Goal: Information Seeking & Learning: Understand process/instructions

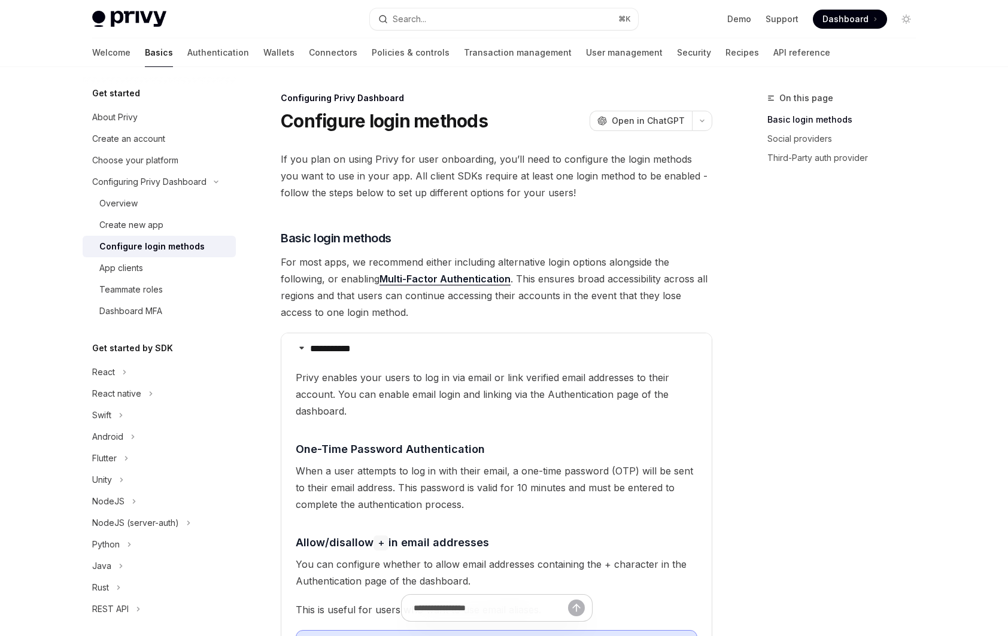
click at [834, 25] on link "Dashboard" at bounding box center [850, 19] width 74 height 19
click at [145, 55] on link "Basics" at bounding box center [159, 52] width 28 height 29
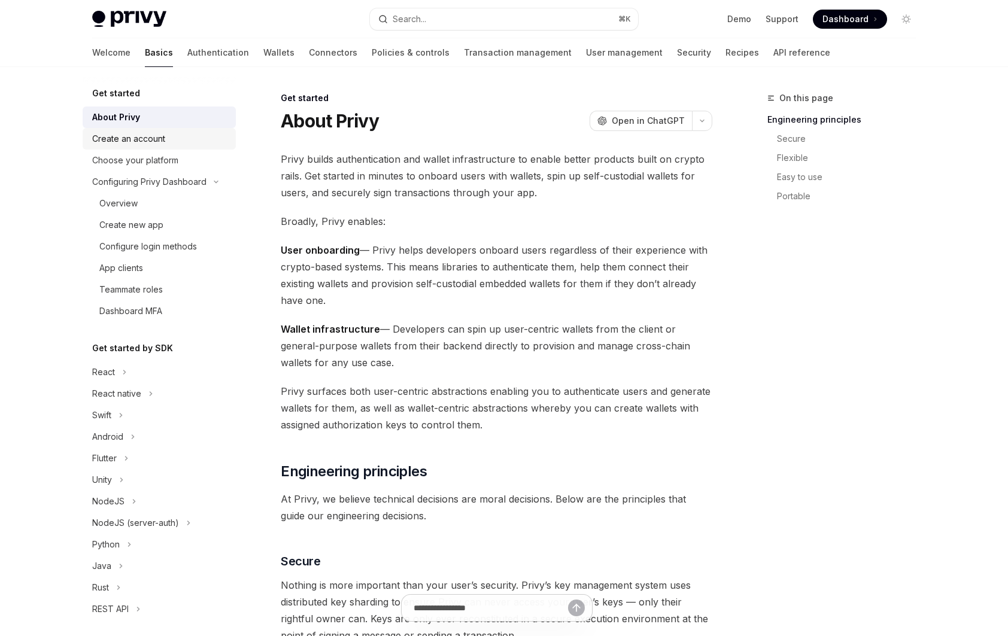
click at [159, 135] on div "Create an account" at bounding box center [128, 139] width 73 height 14
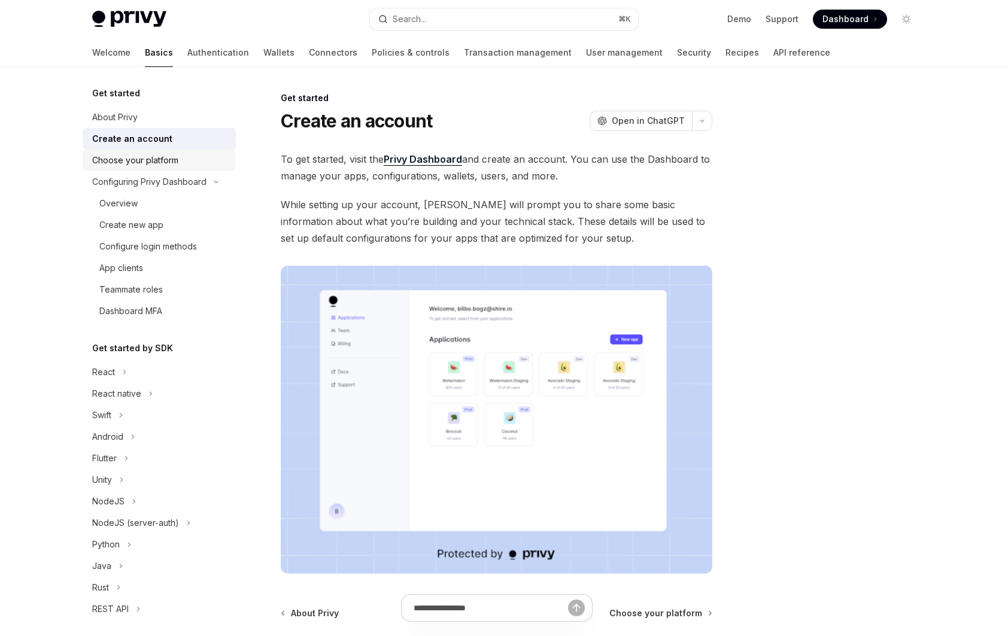
click at [161, 154] on div "Choose your platform" at bounding box center [135, 160] width 86 height 14
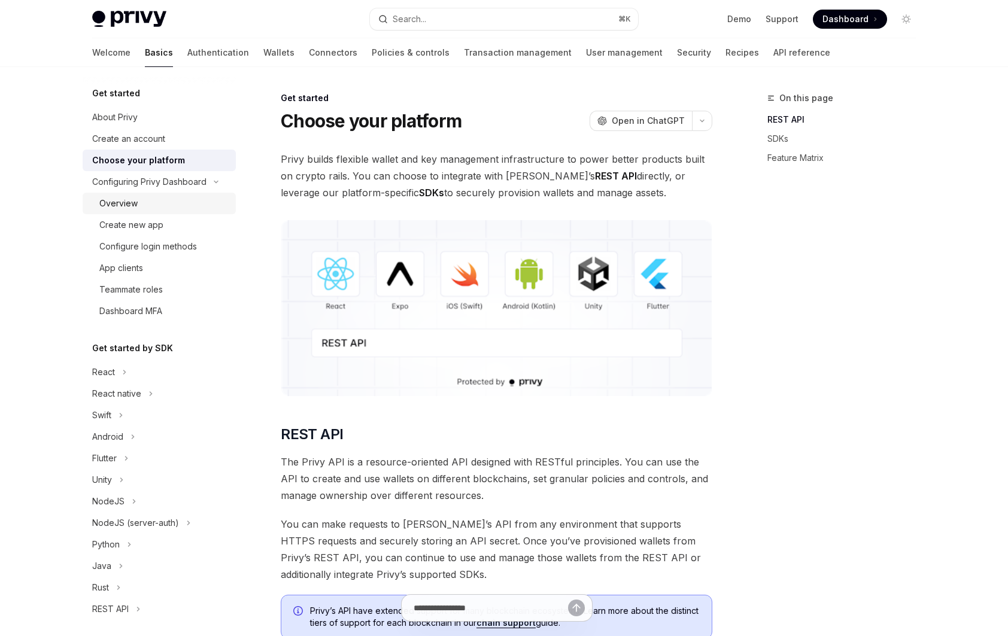
click at [165, 197] on div "Overview" at bounding box center [163, 203] width 129 height 14
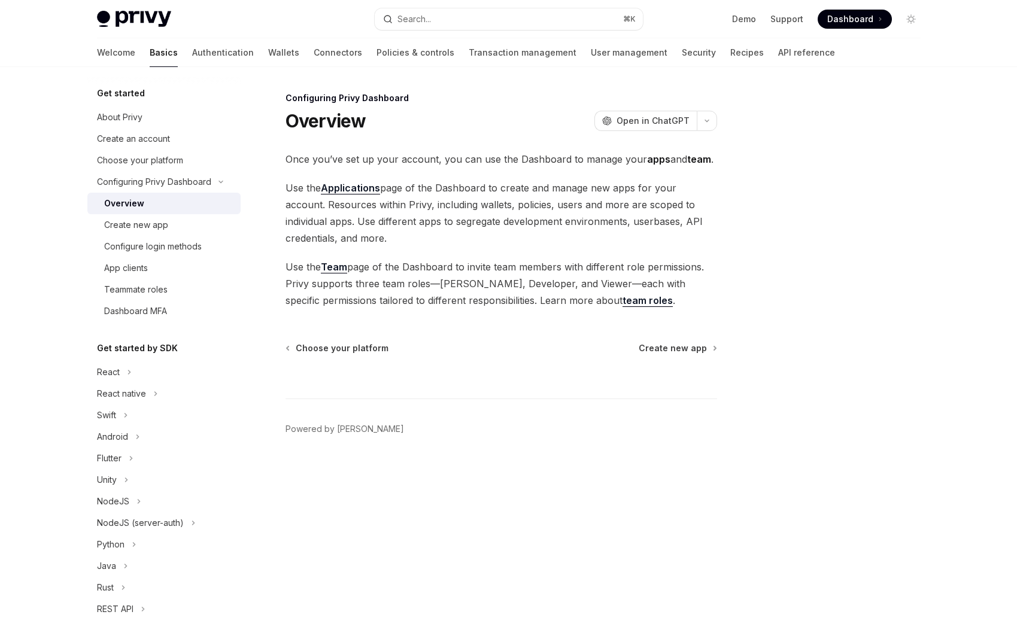
click at [150, 50] on link "Basics" at bounding box center [164, 52] width 28 height 29
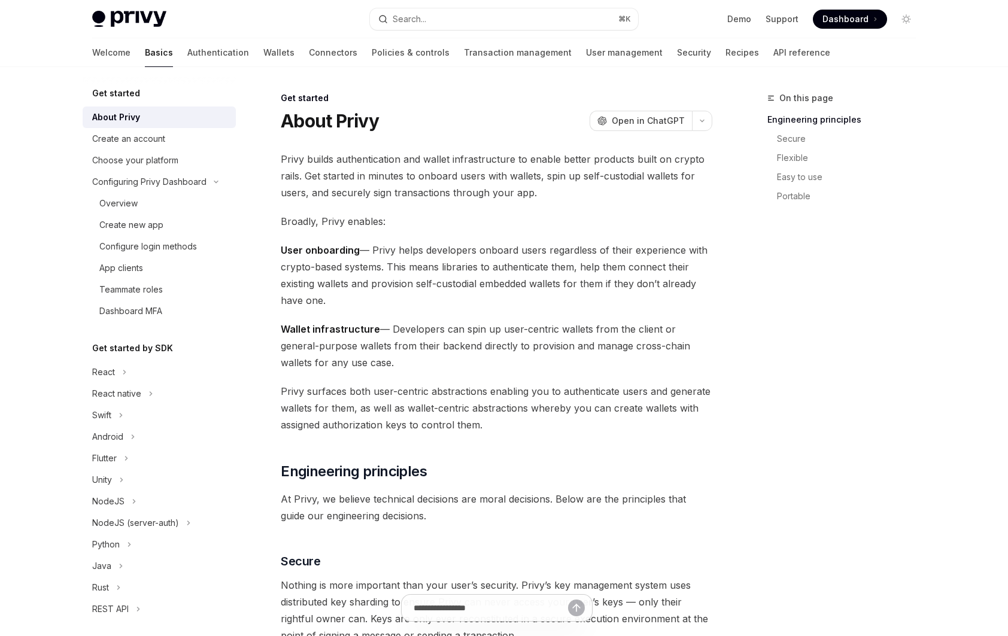
click at [127, 25] on img at bounding box center [129, 19] width 74 height 17
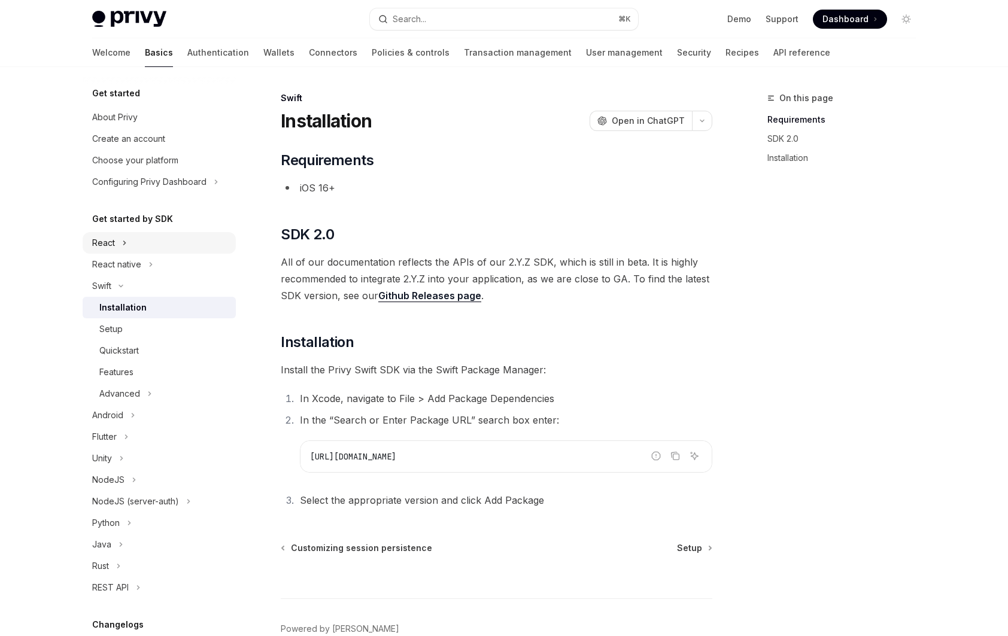
click at [117, 237] on button "React" at bounding box center [159, 243] width 153 height 22
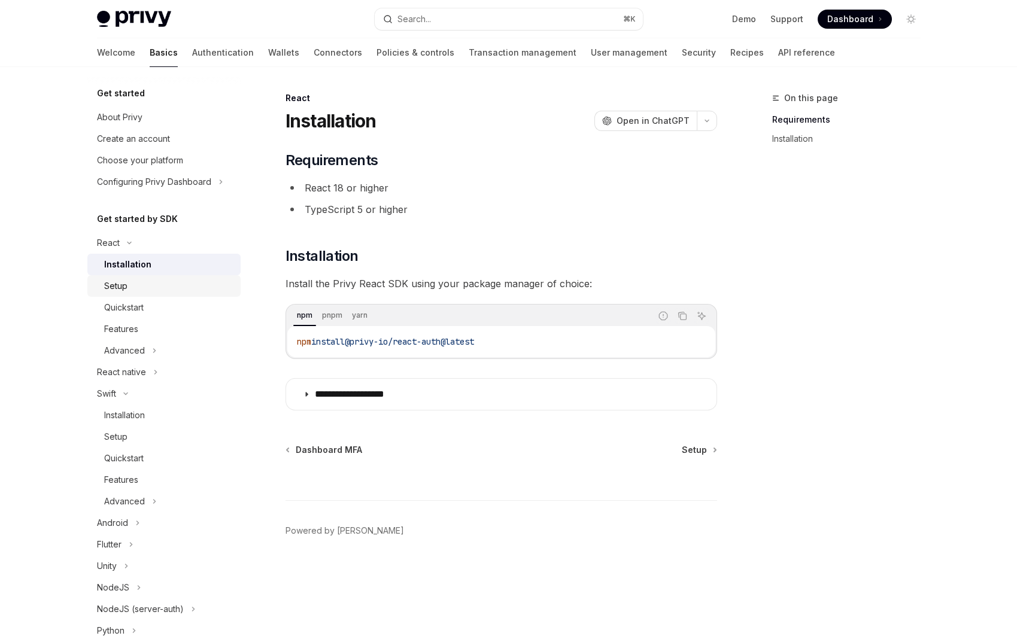
click at [153, 296] on link "Setup" at bounding box center [163, 286] width 153 height 22
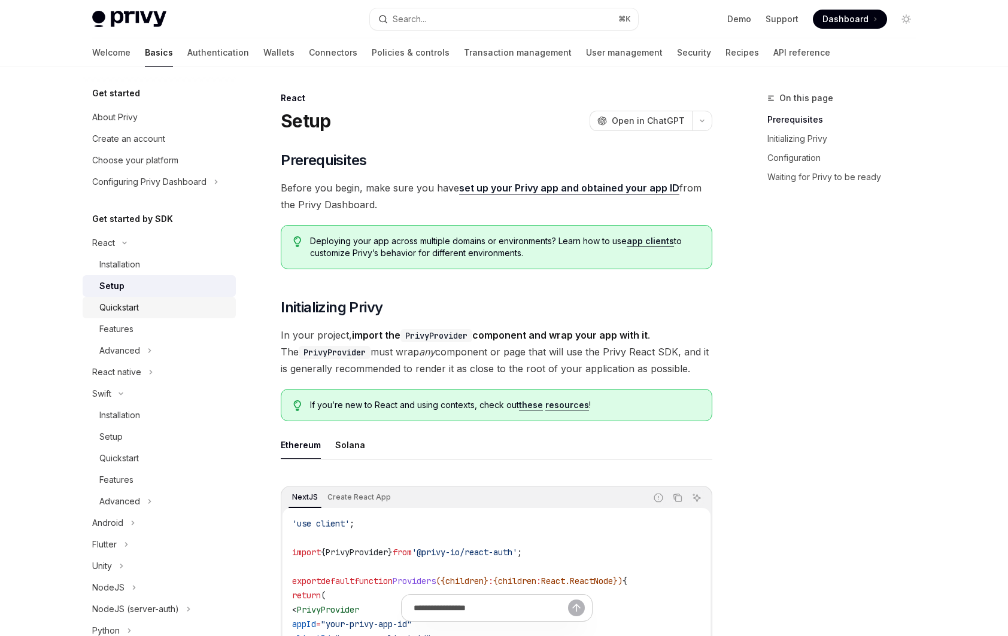
click at [151, 303] on div "Quickstart" at bounding box center [163, 307] width 129 height 14
type textarea "*"
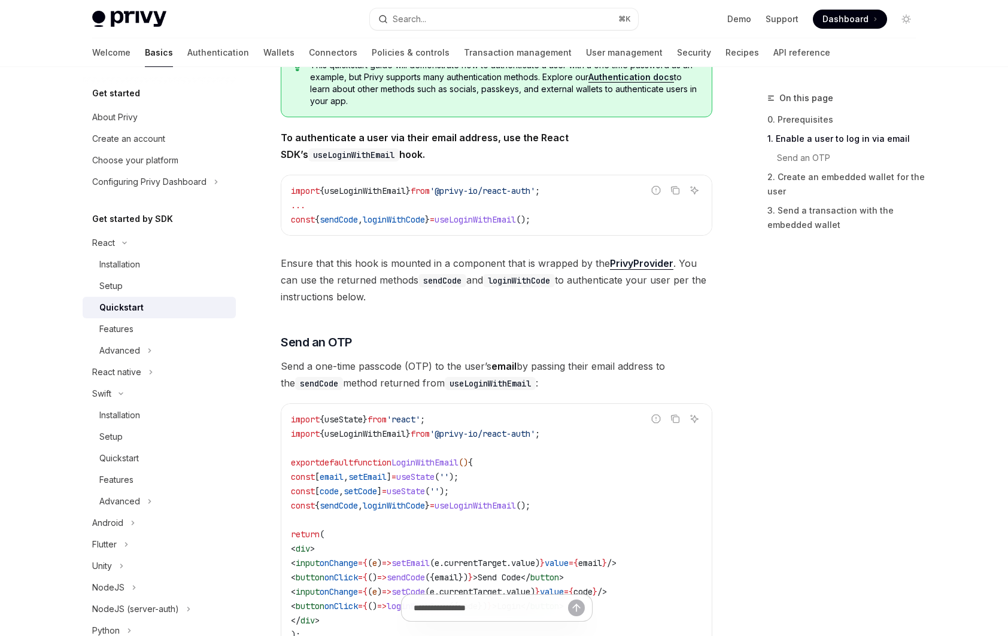
scroll to position [427, 0]
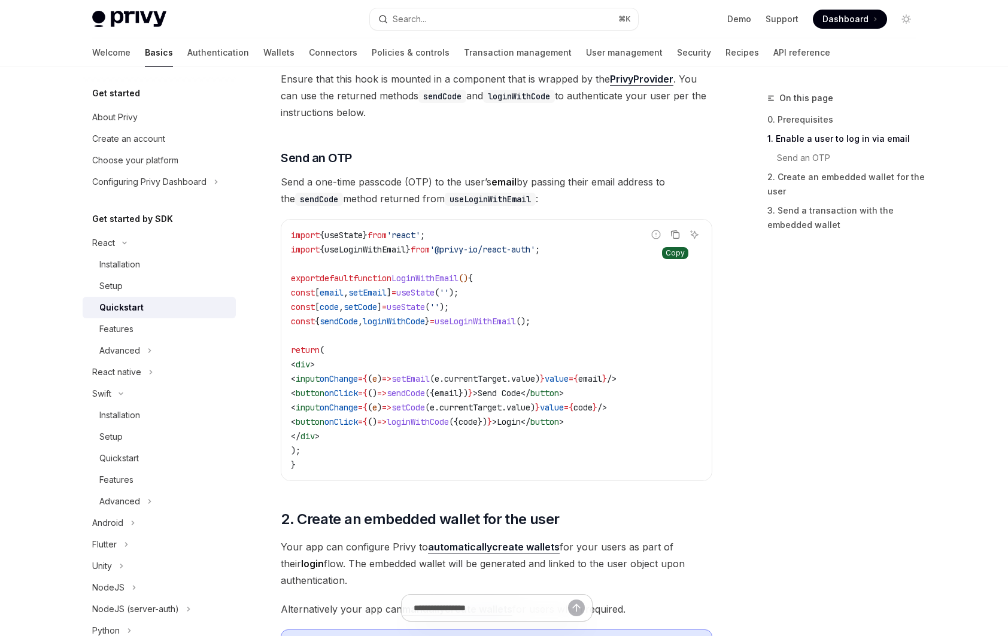
click at [670, 235] on icon "Copy the contents from the code block" at bounding box center [675, 235] width 10 height 10
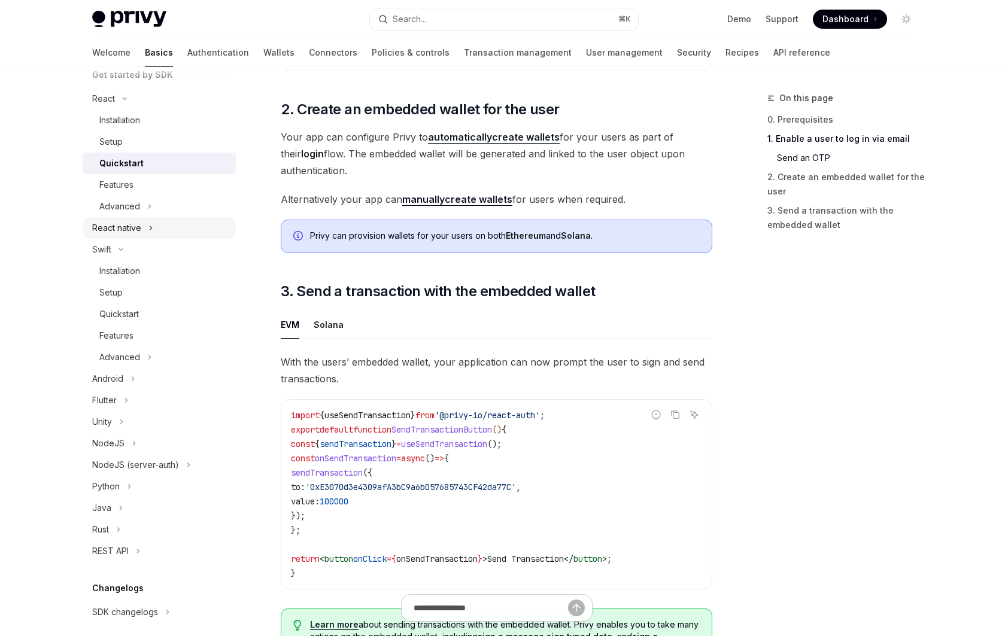
scroll to position [0, 0]
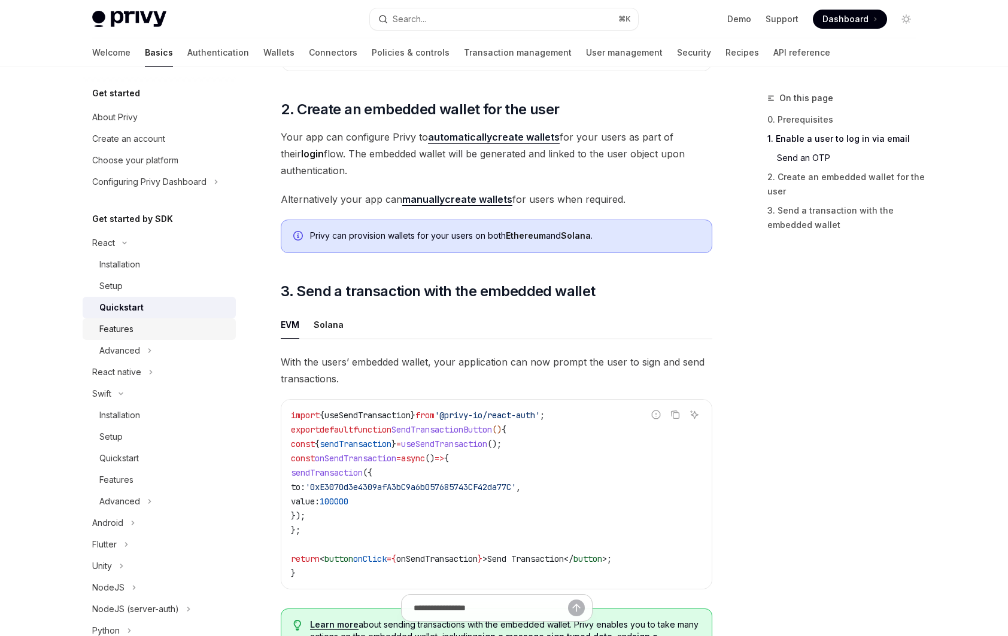
click at [165, 332] on div "Features" at bounding box center [163, 329] width 129 height 14
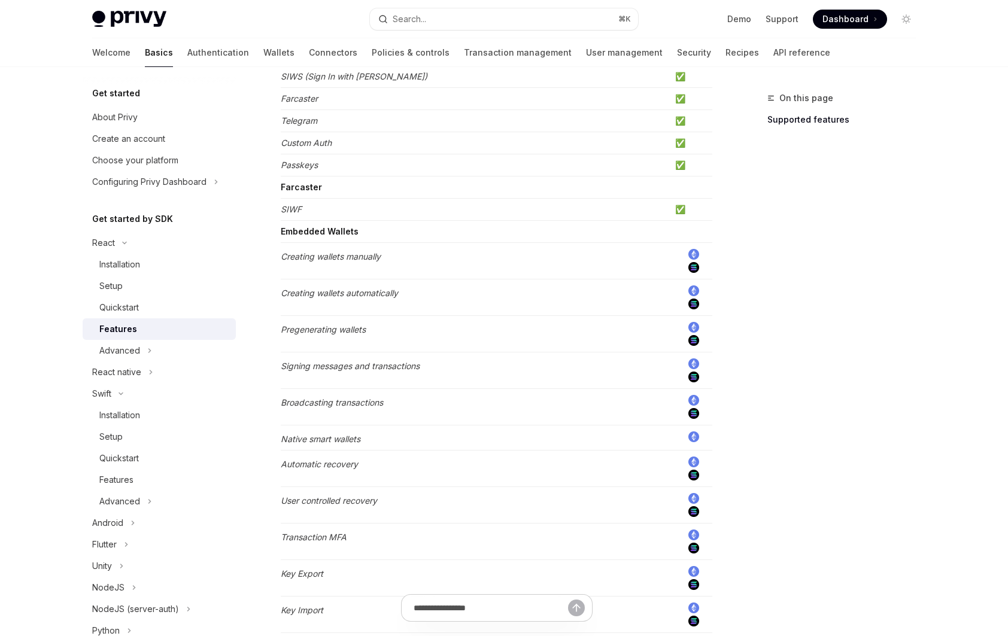
scroll to position [184, 0]
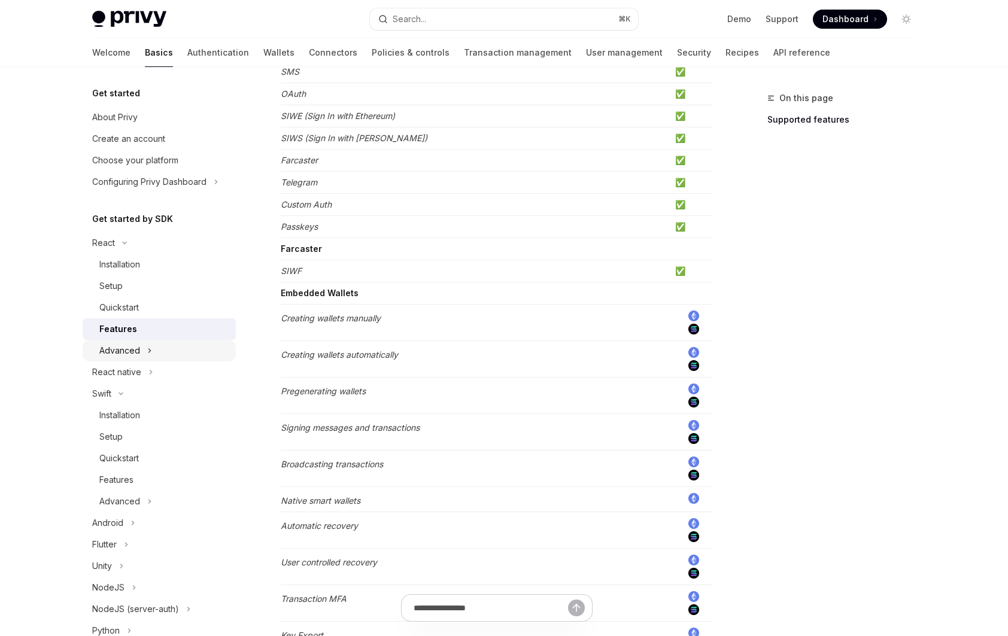
click at [127, 352] on div "Advanced" at bounding box center [119, 350] width 41 height 14
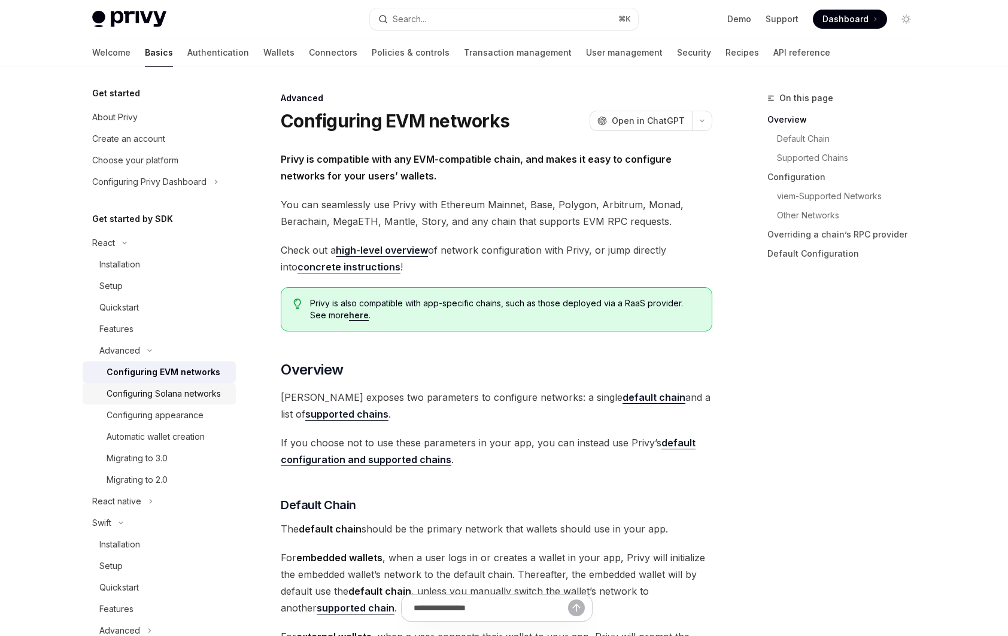
click at [148, 399] on div "Configuring Solana networks" at bounding box center [164, 394] width 114 height 14
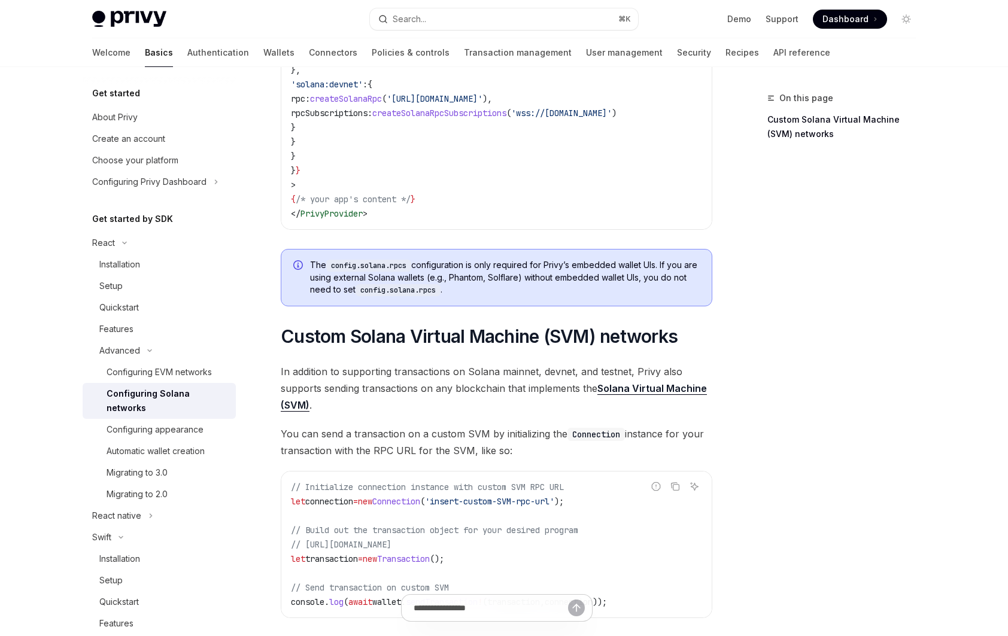
scroll to position [496, 0]
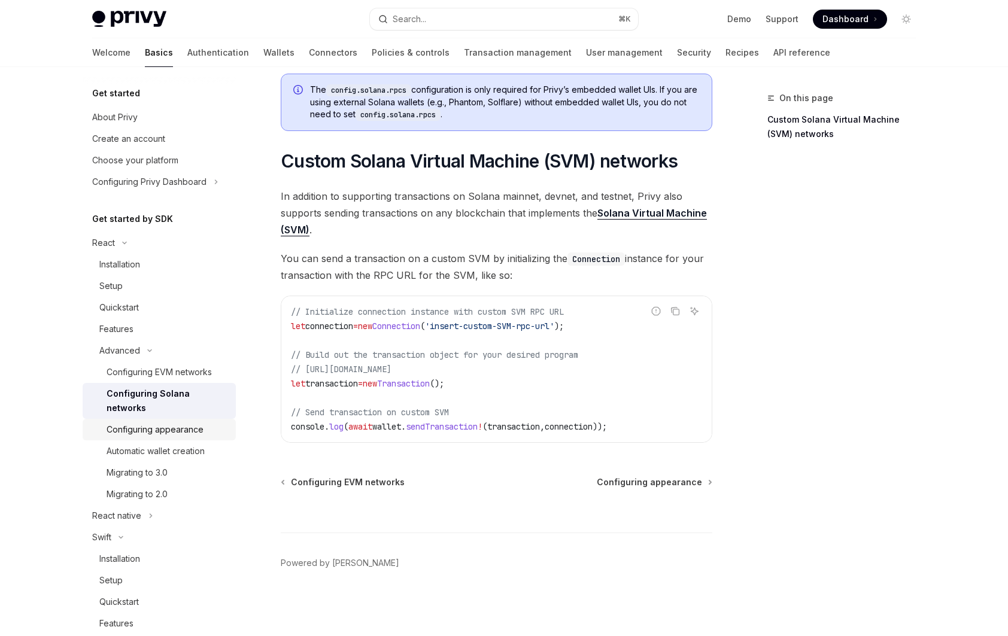
click at [179, 431] on div "Configuring appearance" at bounding box center [155, 429] width 97 height 14
type textarea "*"
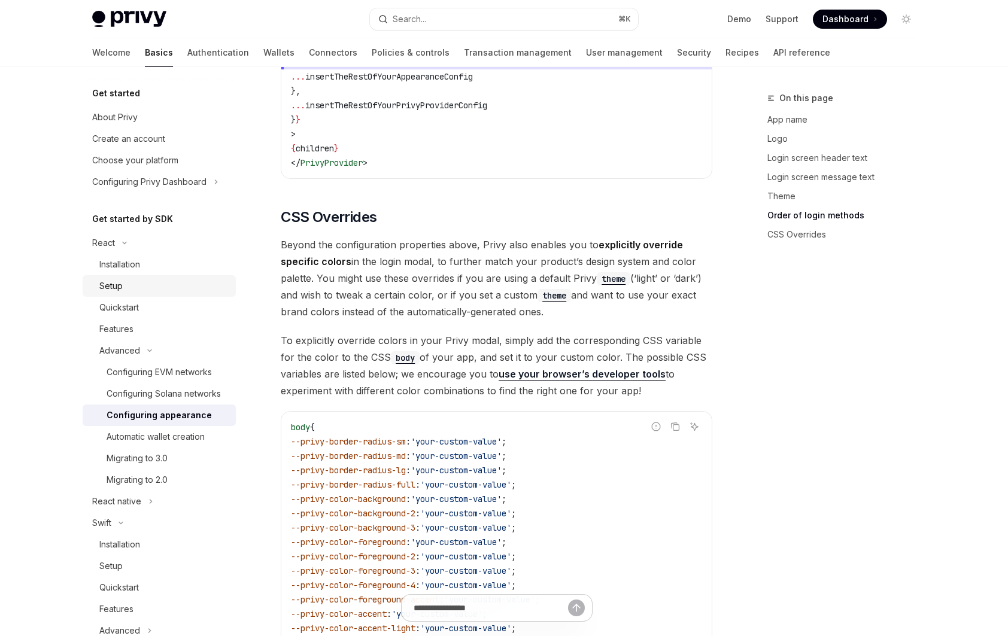
click at [166, 276] on link "Setup" at bounding box center [159, 286] width 153 height 22
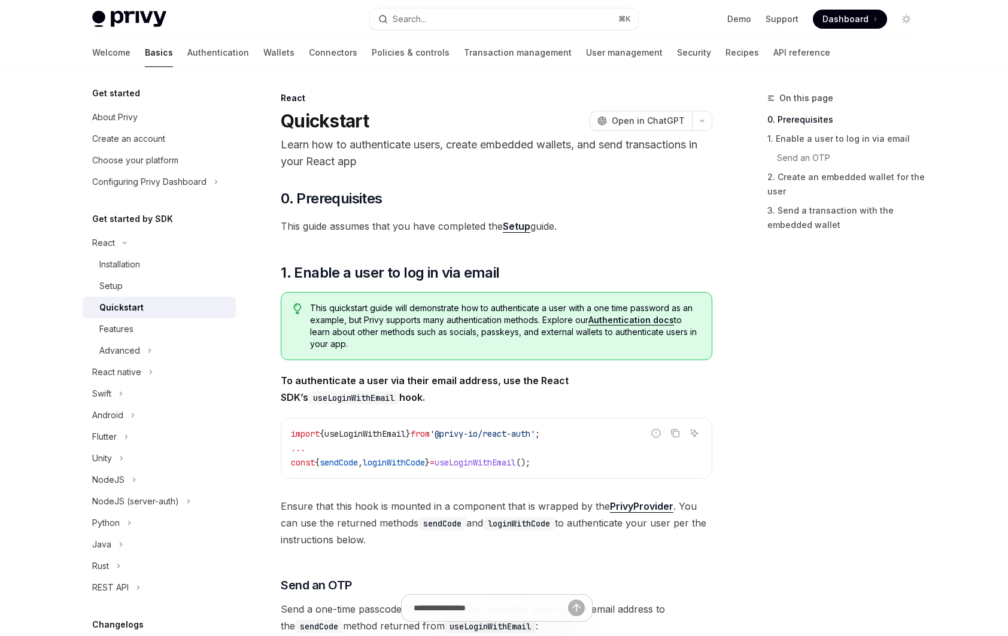
scroll to position [8, 0]
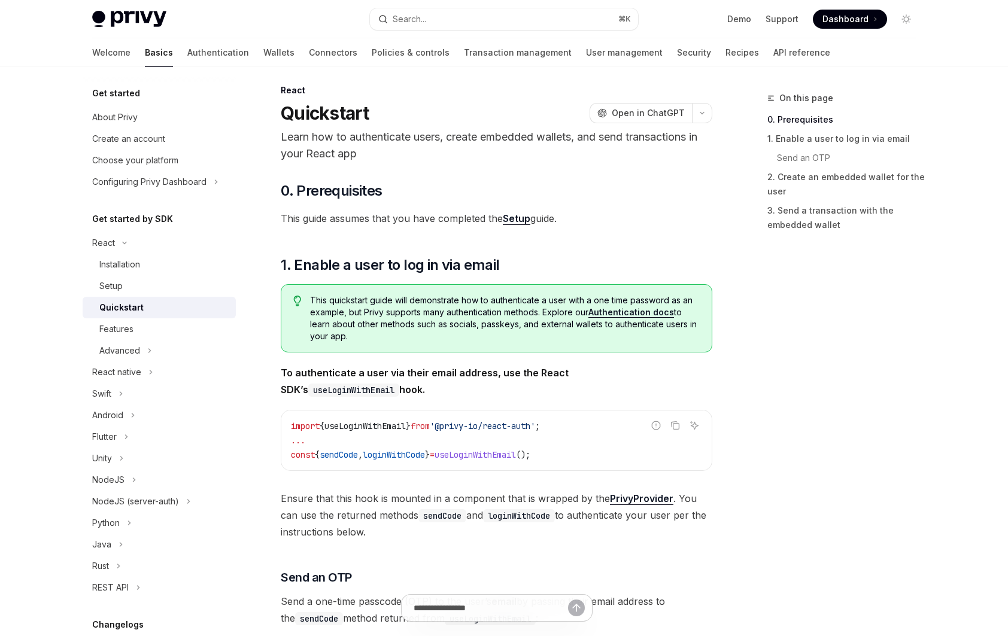
click at [522, 220] on link "Setup" at bounding box center [517, 218] width 28 height 13
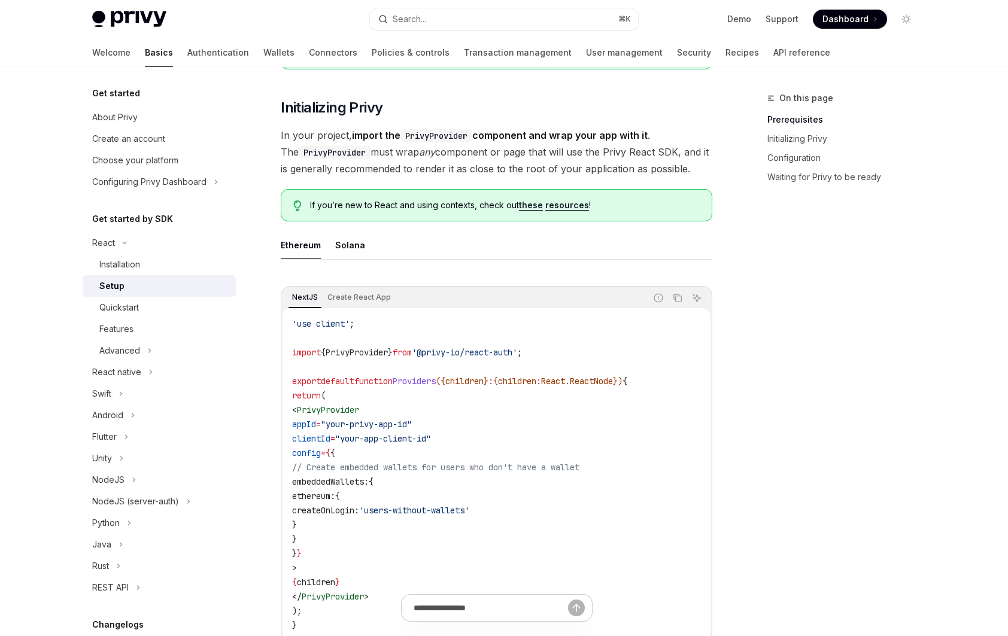
scroll to position [254, 0]
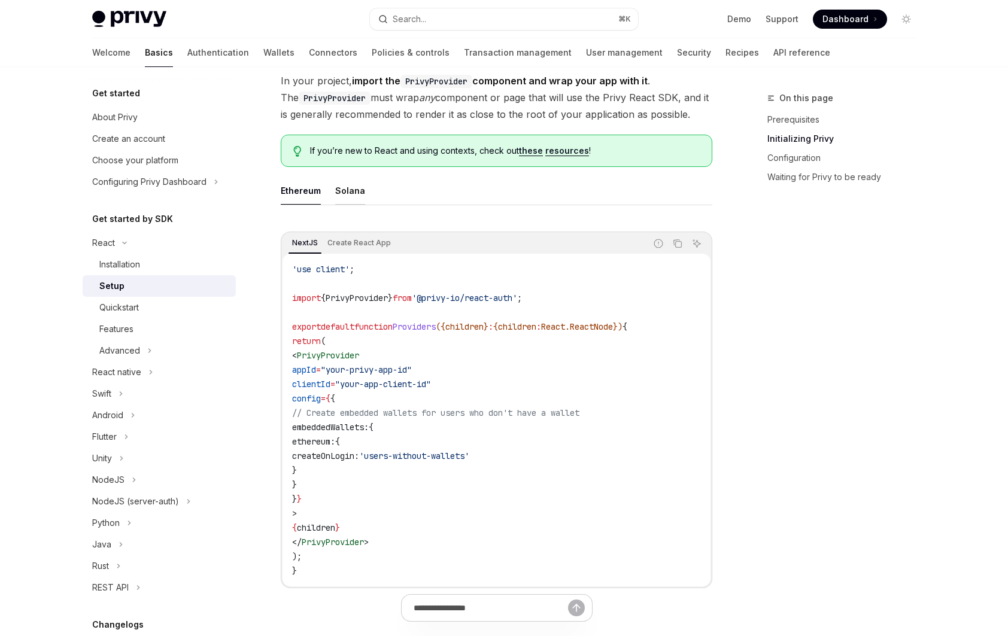
click at [342, 194] on div "Solana" at bounding box center [350, 191] width 30 height 28
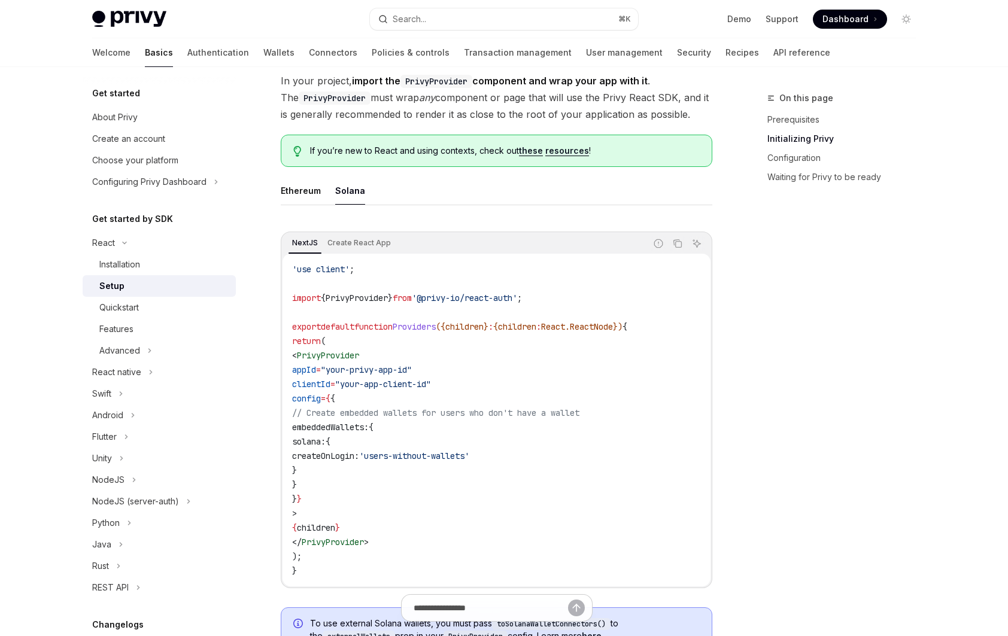
scroll to position [363, 0]
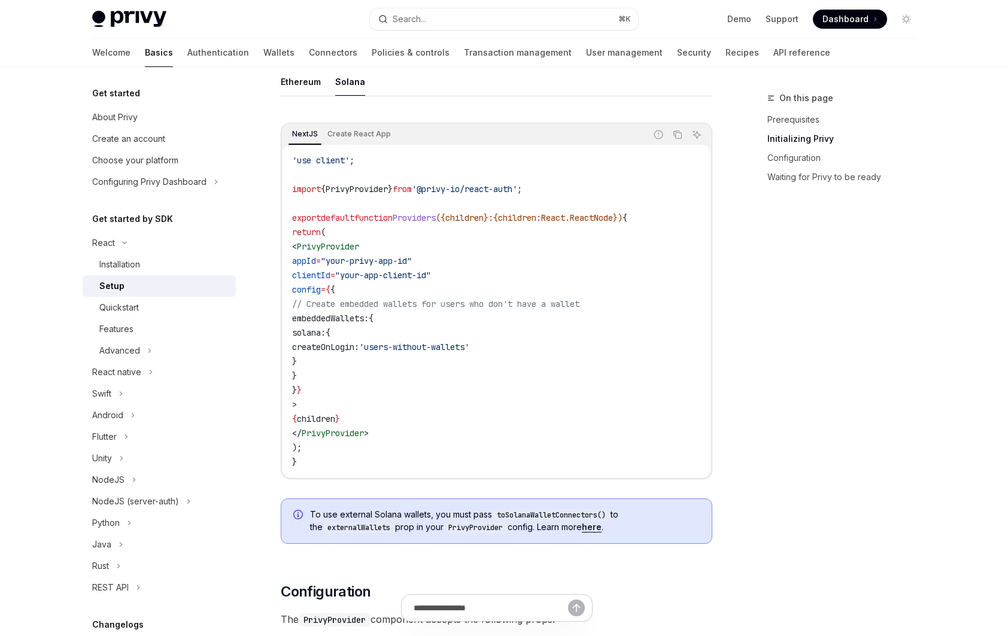
click at [594, 525] on link "here" at bounding box center [592, 527] width 20 height 11
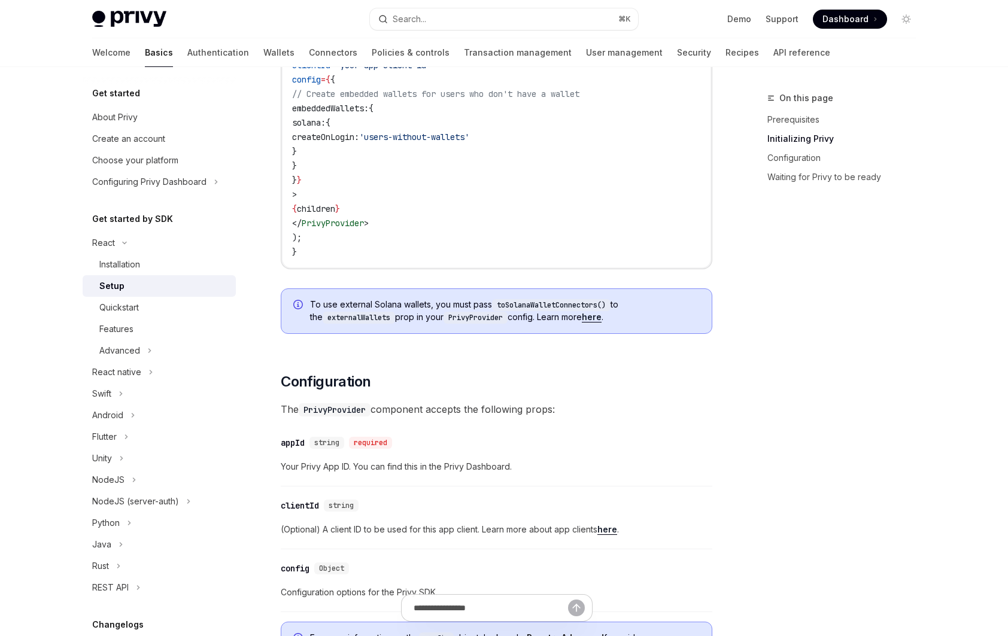
scroll to position [373, 0]
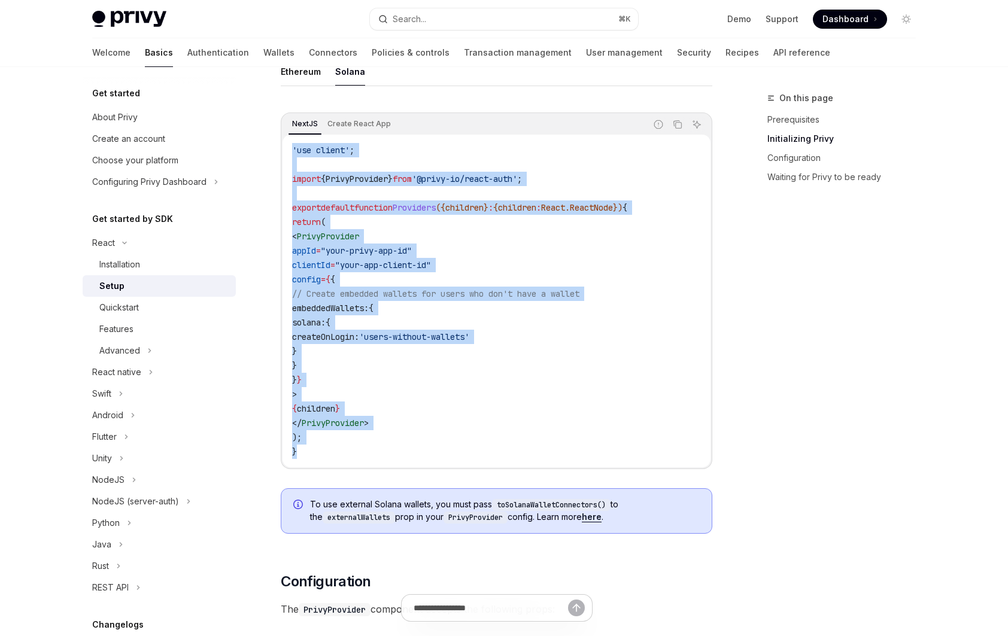
drag, startPoint x: 289, startPoint y: 436, endPoint x: 278, endPoint y: 154, distance: 281.5
copy code "'use client' ; import { PrivyProvider } from '@privy-io/react-auth' ; export de…"
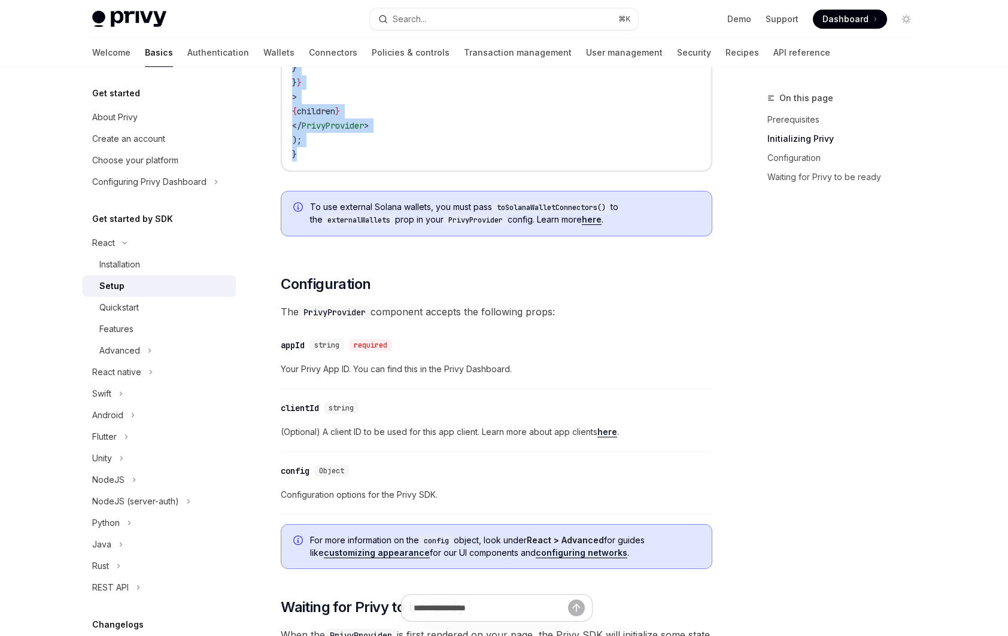
scroll to position [466, 0]
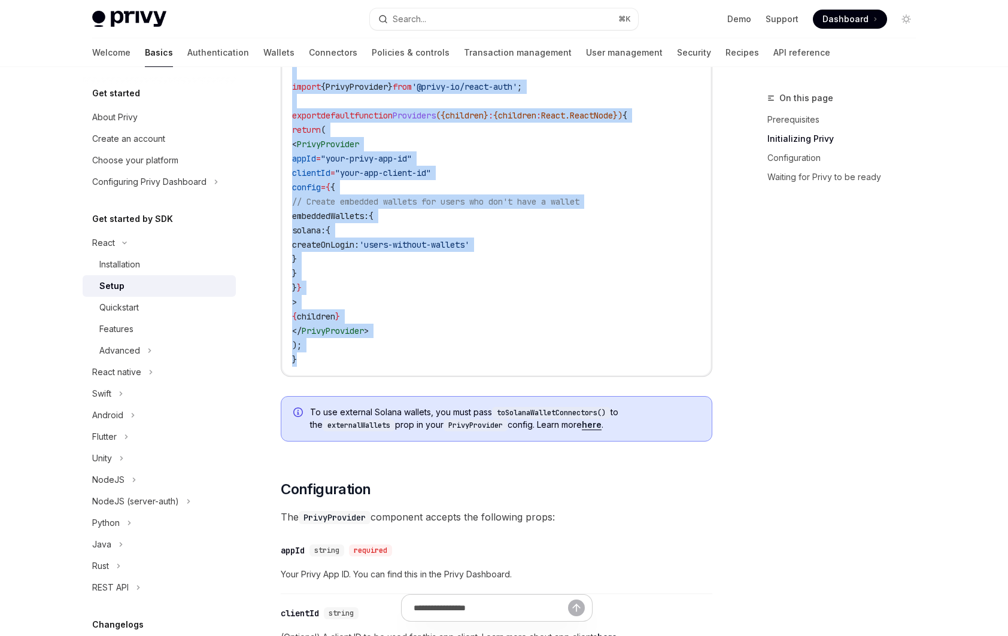
copy code "'use client' ; import { PrivyProvider } from '@privy-io/react-auth' ; export de…"
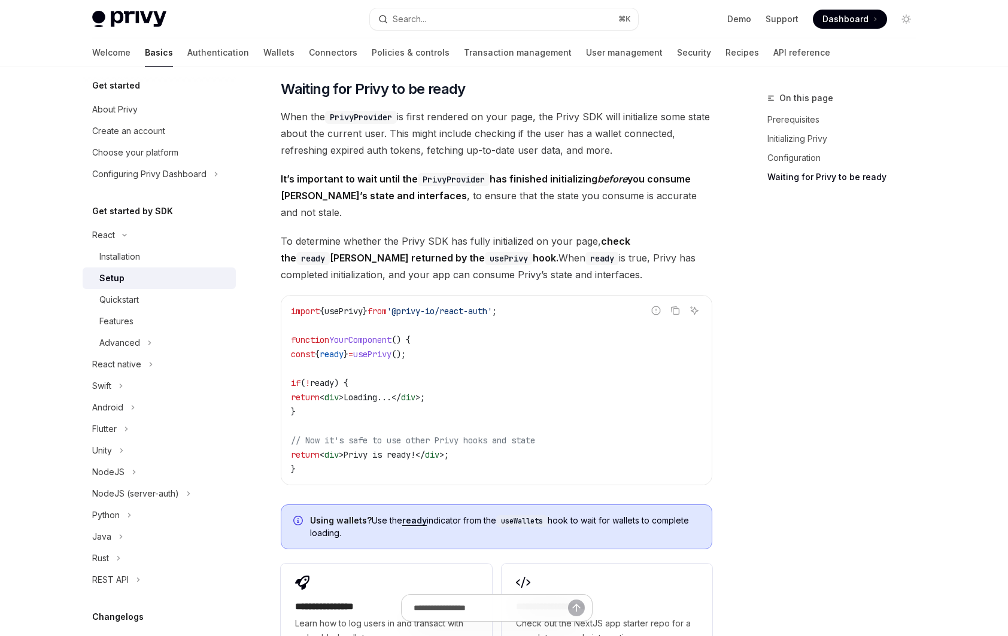
scroll to position [1382, 0]
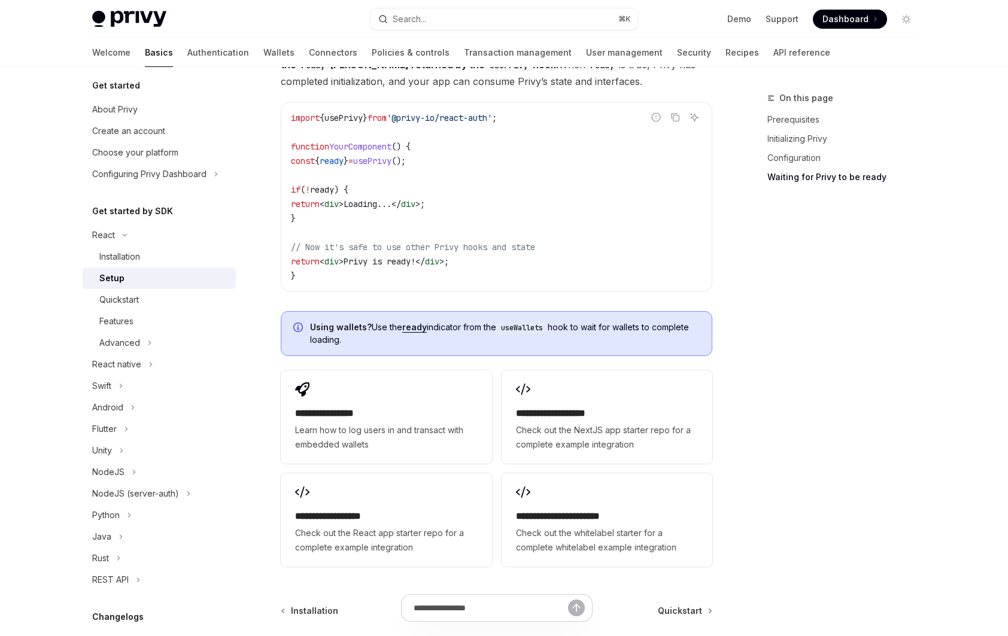
click at [673, 594] on div at bounding box center [496, 614] width 431 height 44
click at [677, 593] on div at bounding box center [496, 614] width 431 height 44
click at [706, 594] on div at bounding box center [496, 614] width 431 height 44
click at [167, 294] on div "Quickstart" at bounding box center [163, 300] width 129 height 14
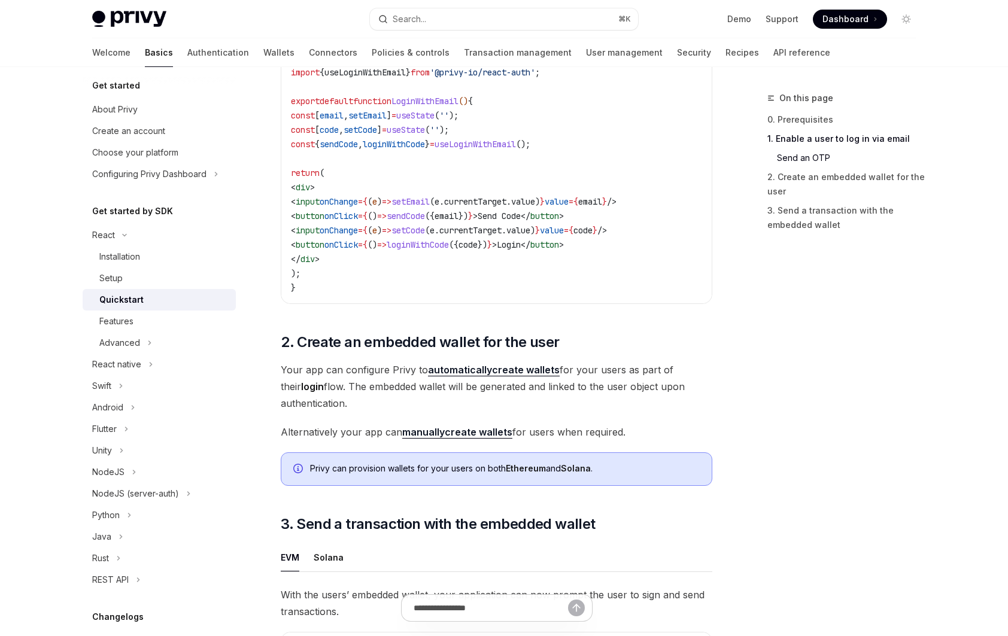
scroll to position [620, 0]
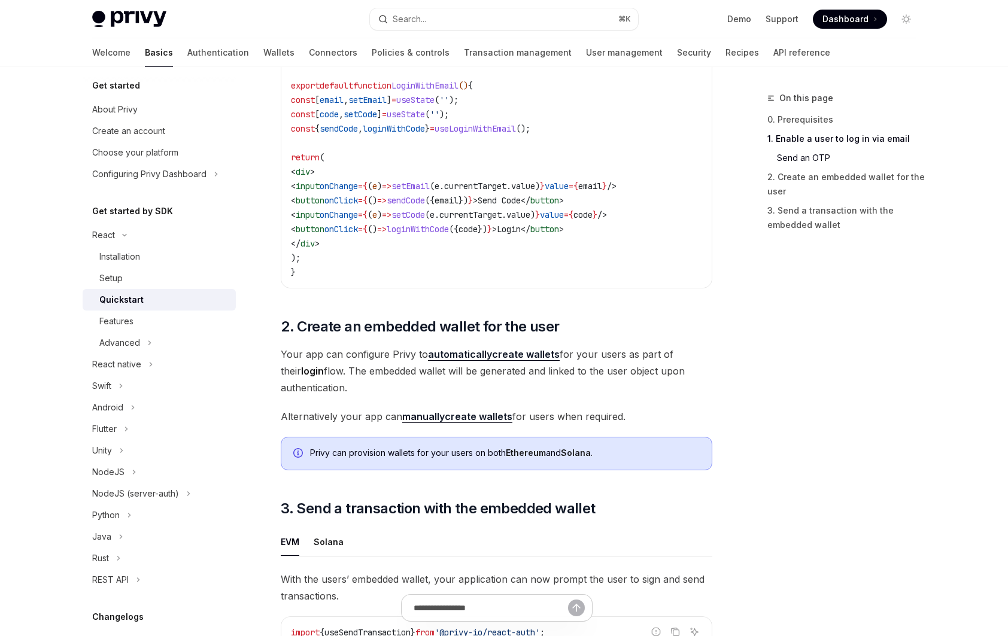
click at [466, 423] on link "manually create wallets" at bounding box center [457, 417] width 110 height 13
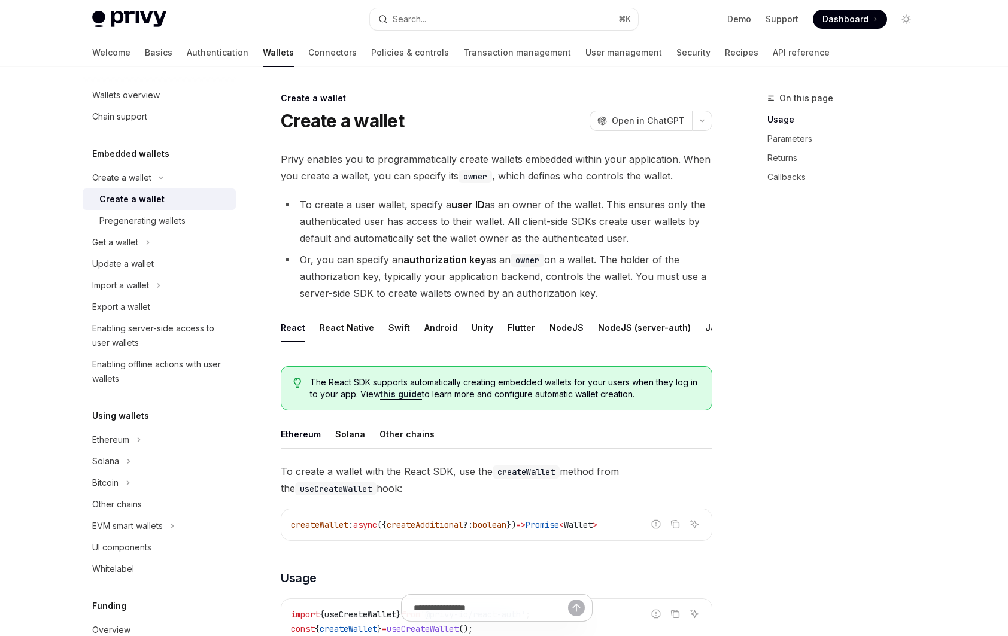
type textarea "*"
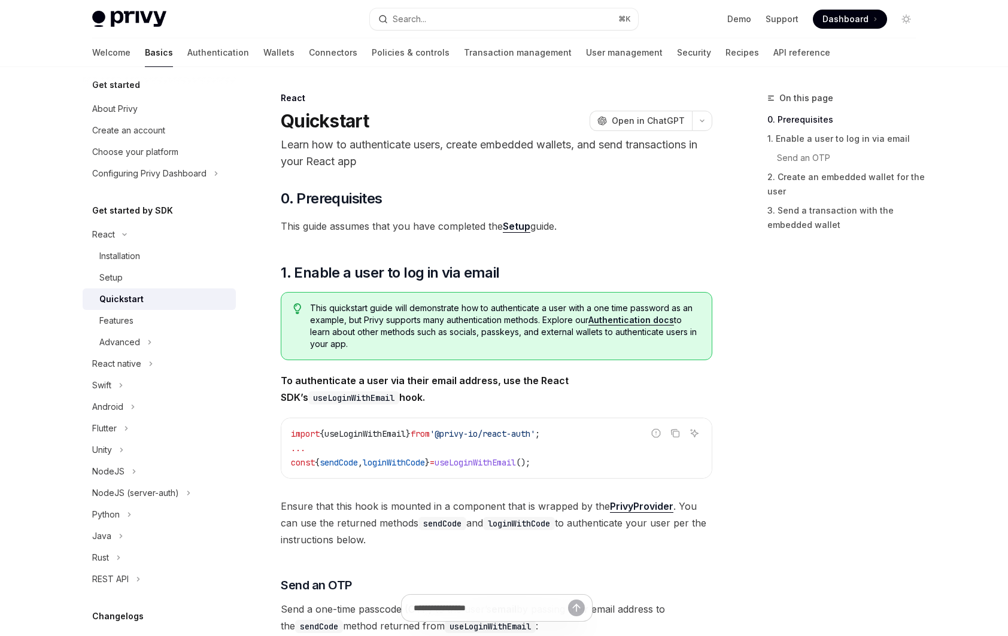
click at [512, 224] on link "Setup" at bounding box center [517, 226] width 28 height 13
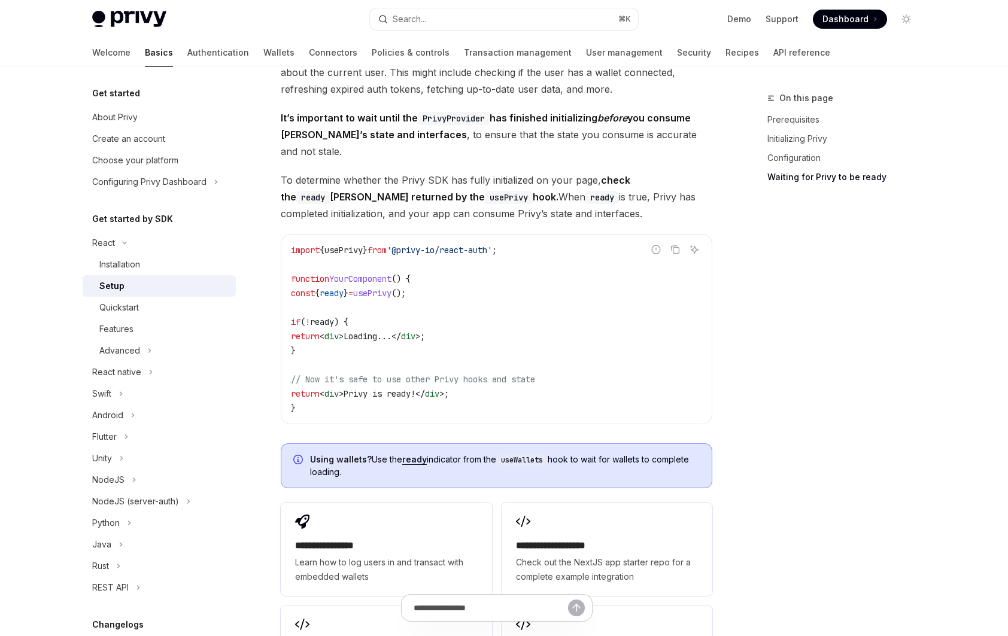
scroll to position [1374, 0]
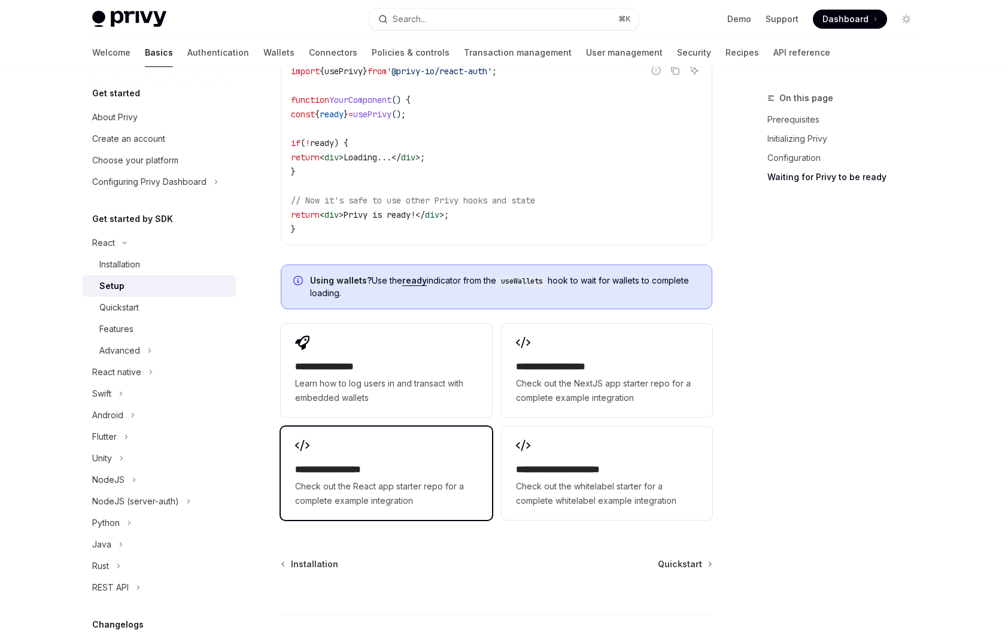
click at [433, 488] on span "Check out the React app starter repo for a complete example integration" at bounding box center [386, 493] width 182 height 29
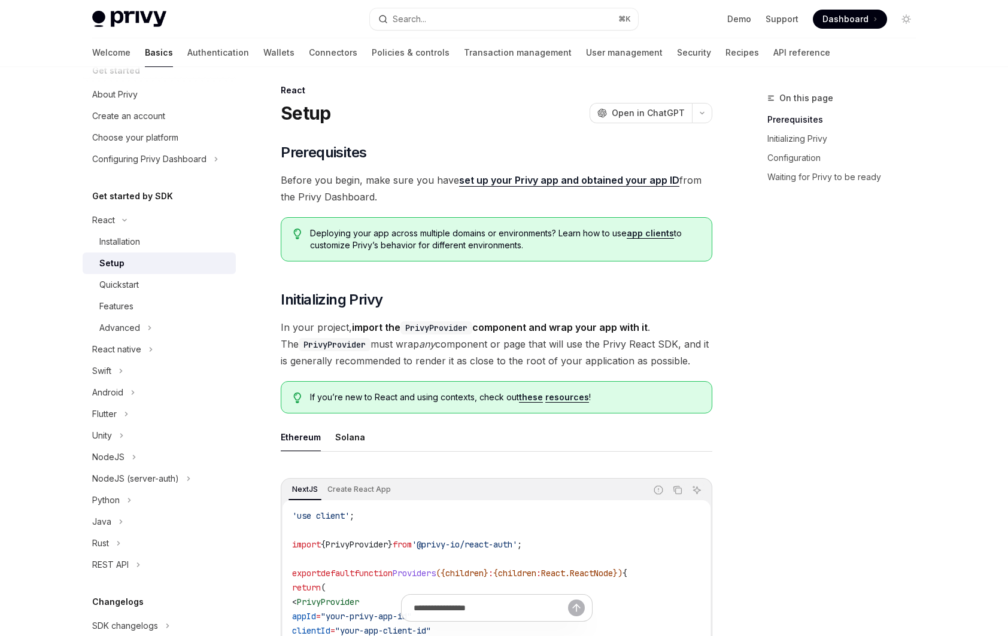
scroll to position [0, 0]
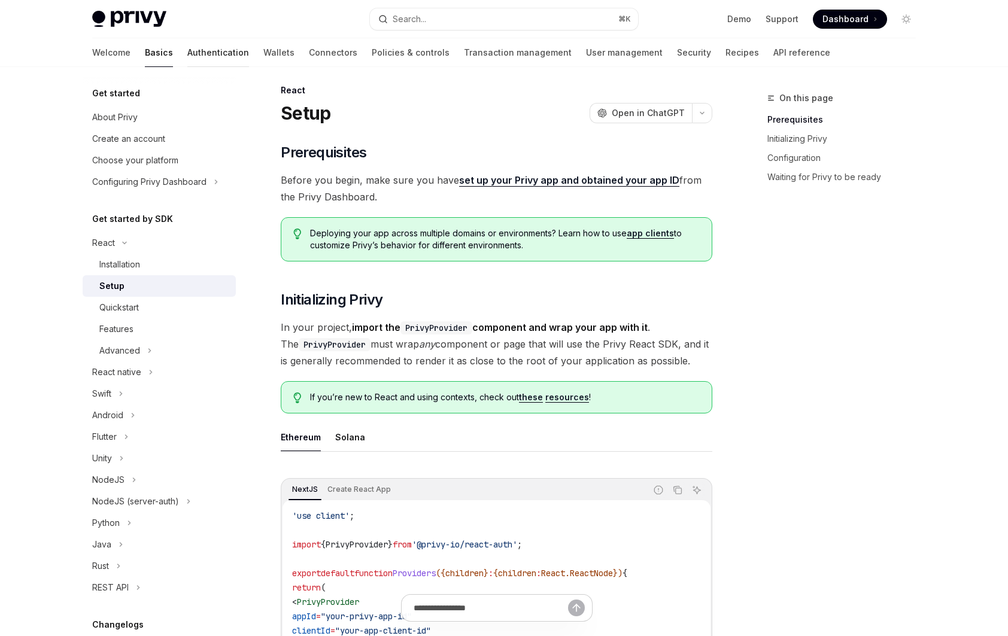
click at [187, 60] on link "Authentication" at bounding box center [218, 52] width 62 height 29
type textarea "*"
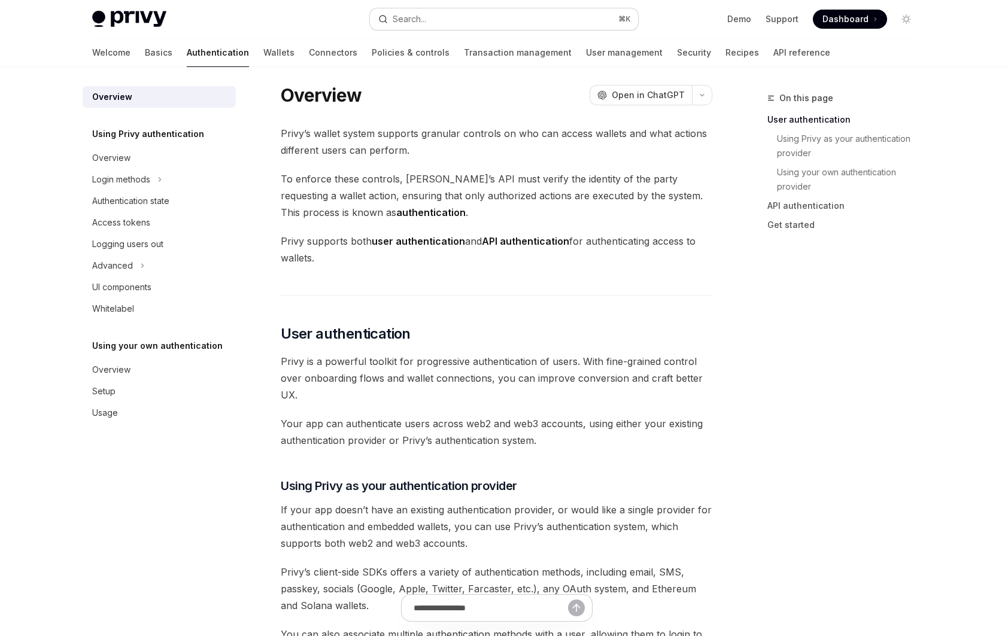
click at [537, 21] on button "Search... ⌘ K" at bounding box center [504, 19] width 268 height 22
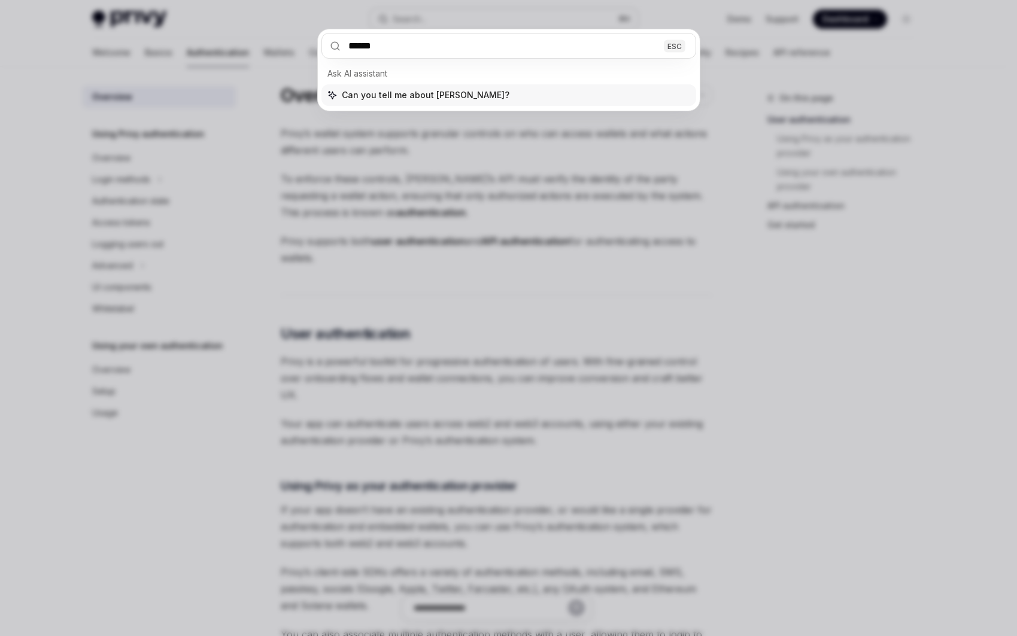
type input "*******"
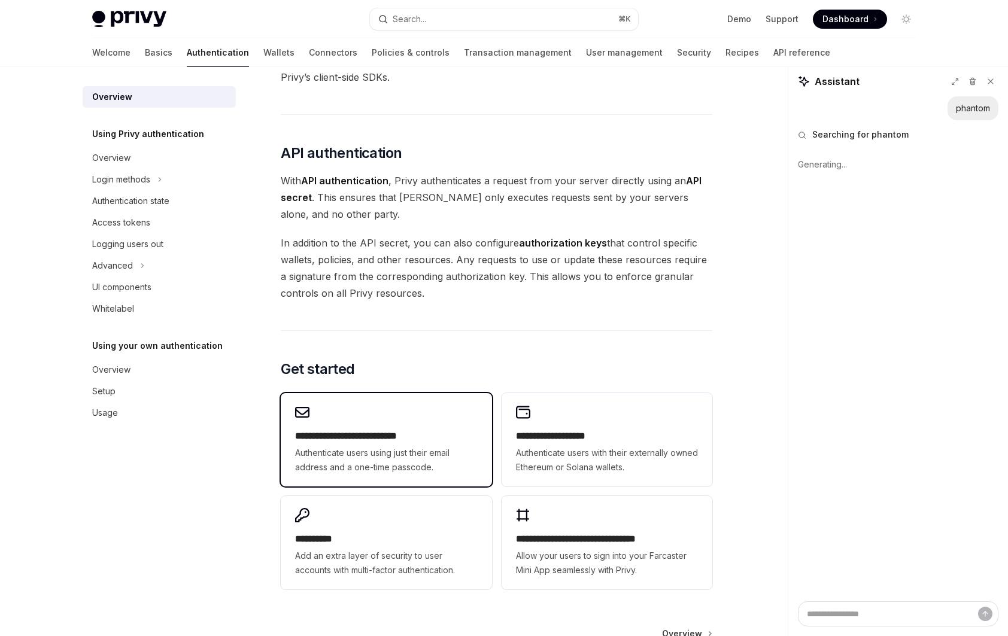
scroll to position [881, 0]
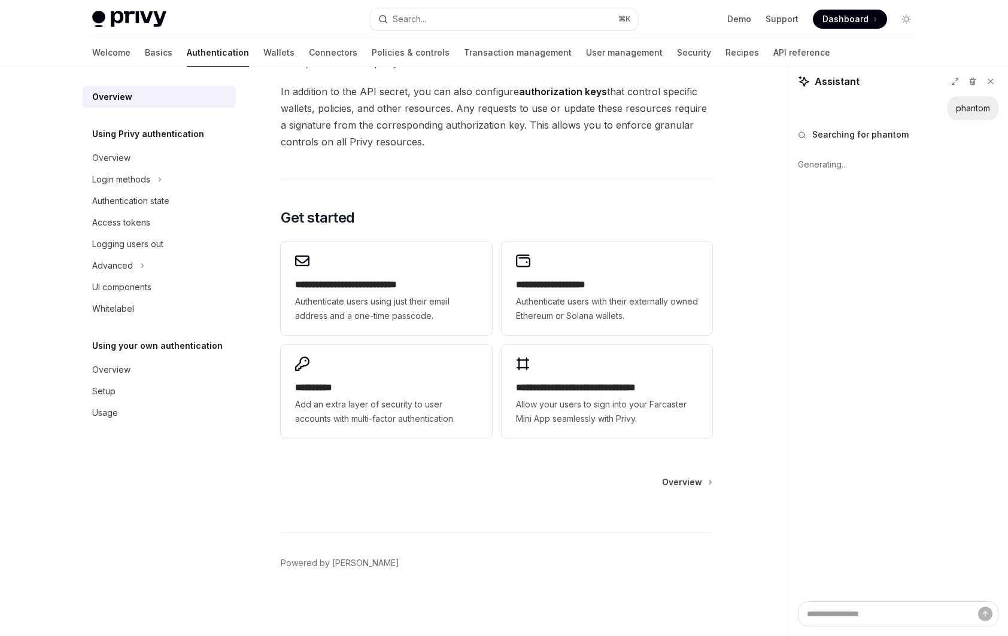
type textarea "*"
click at [442, 31] on div "Privy Docs home page Search... ⌘ K Demo Support Dashboard Dashboard Search..." at bounding box center [503, 19] width 823 height 38
click at [443, 28] on button "Search... ⌘ K" at bounding box center [504, 19] width 268 height 22
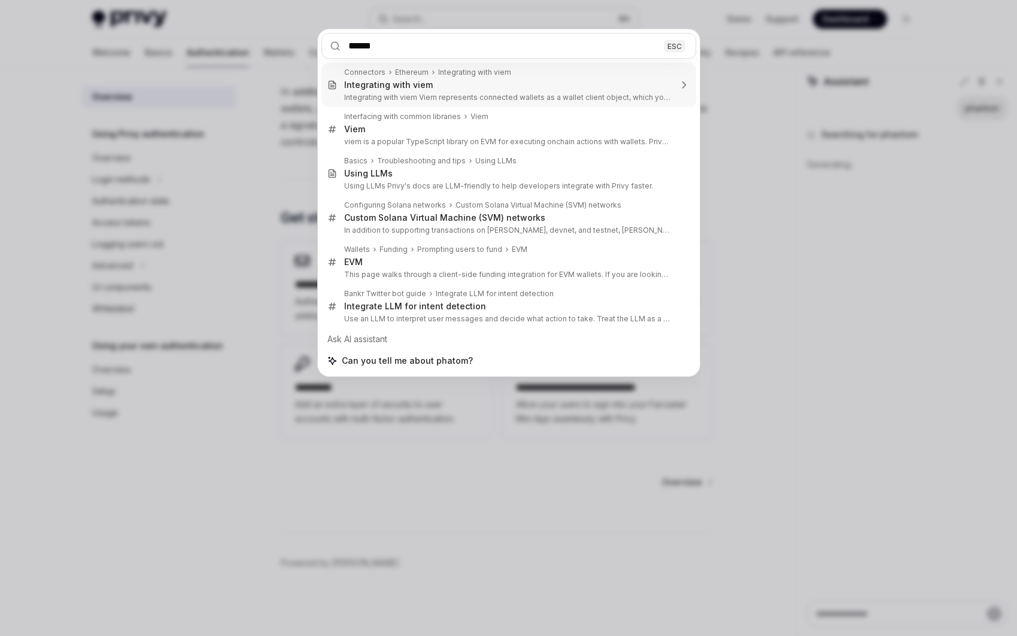
type input "*****"
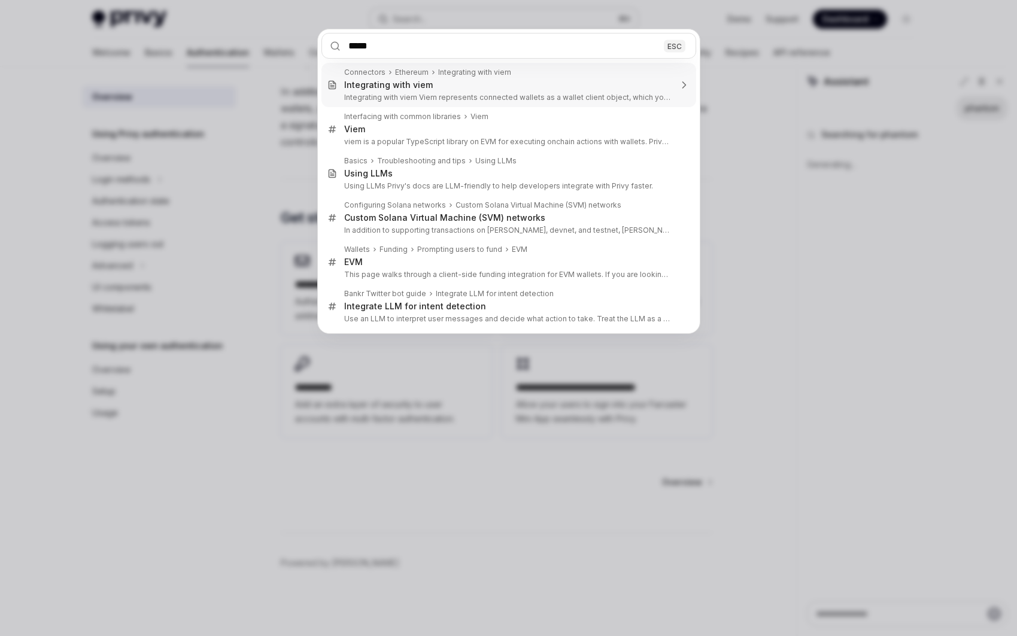
type textarea "*"
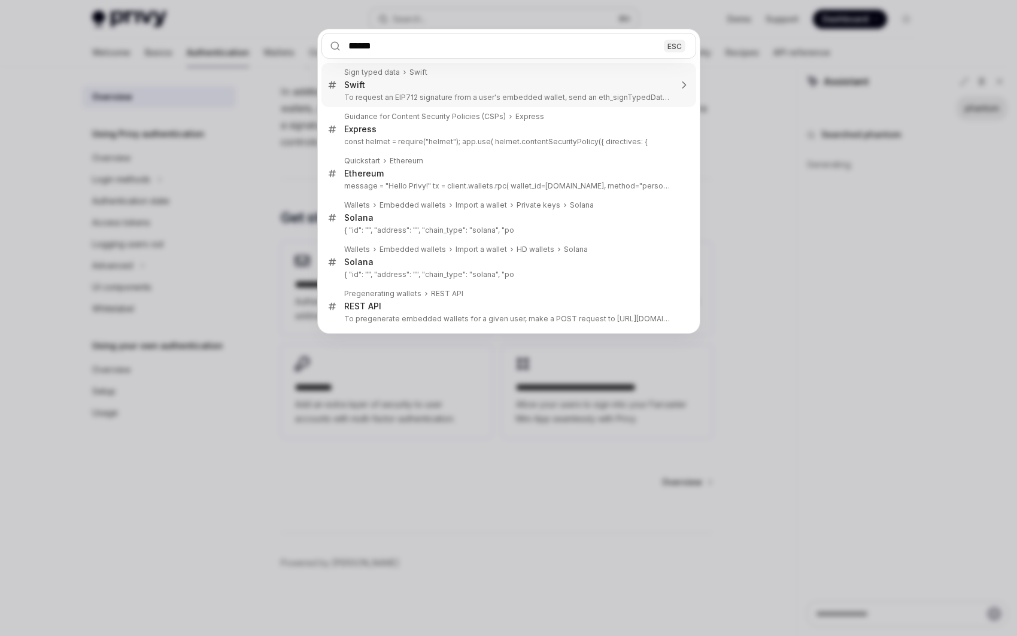
type input "*******"
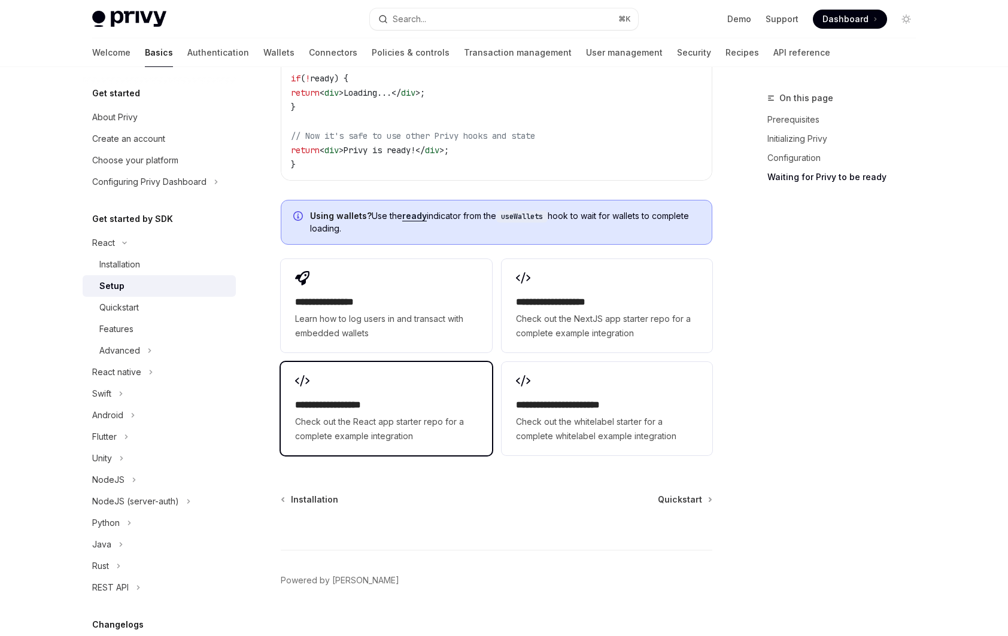
scroll to position [1308, 0]
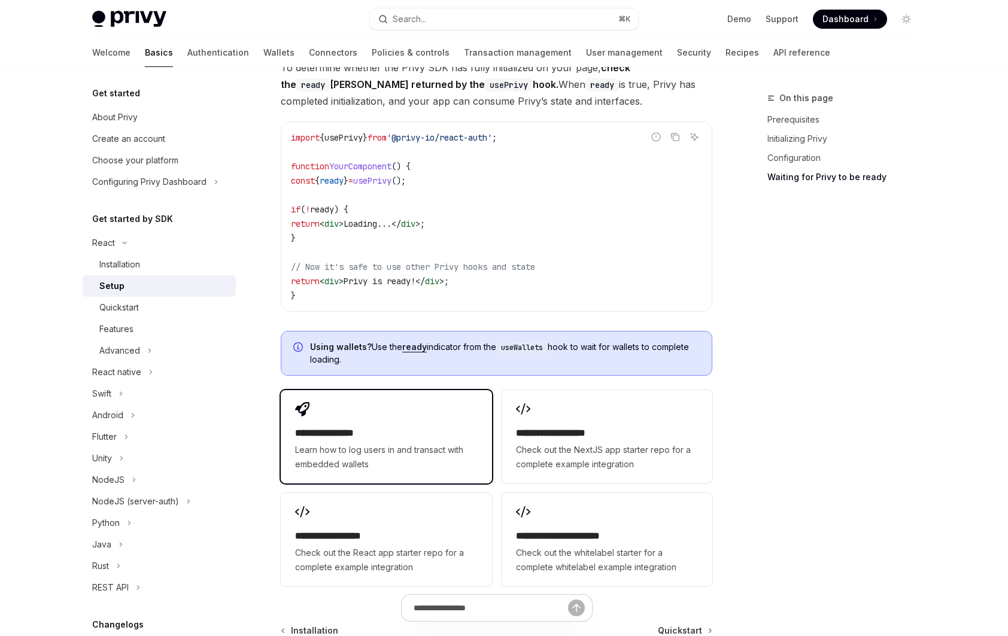
click at [476, 426] on h2 "**********" at bounding box center [386, 433] width 182 height 14
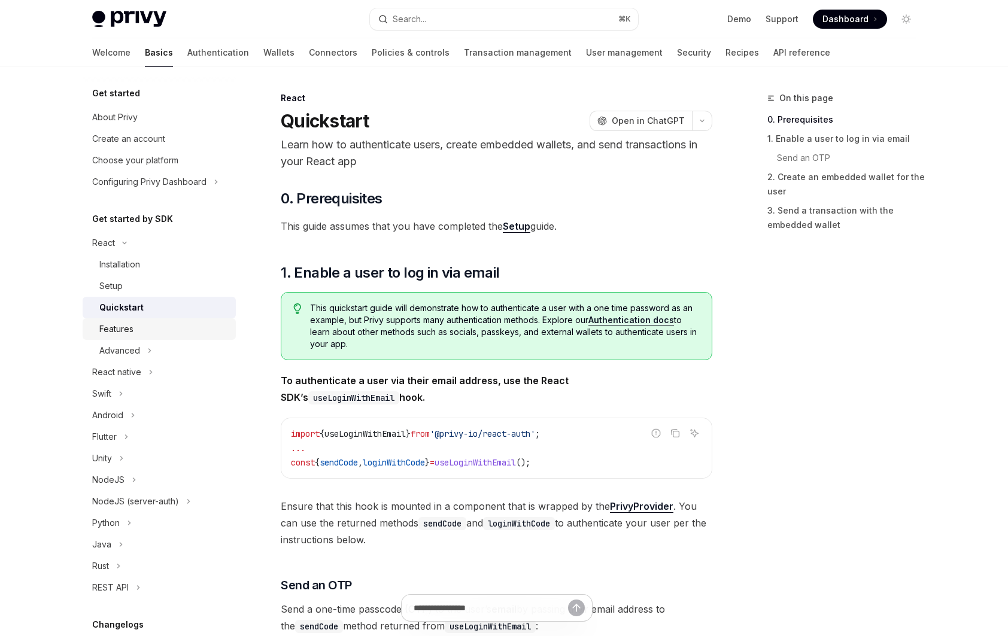
click at [145, 338] on link "Features" at bounding box center [159, 329] width 153 height 22
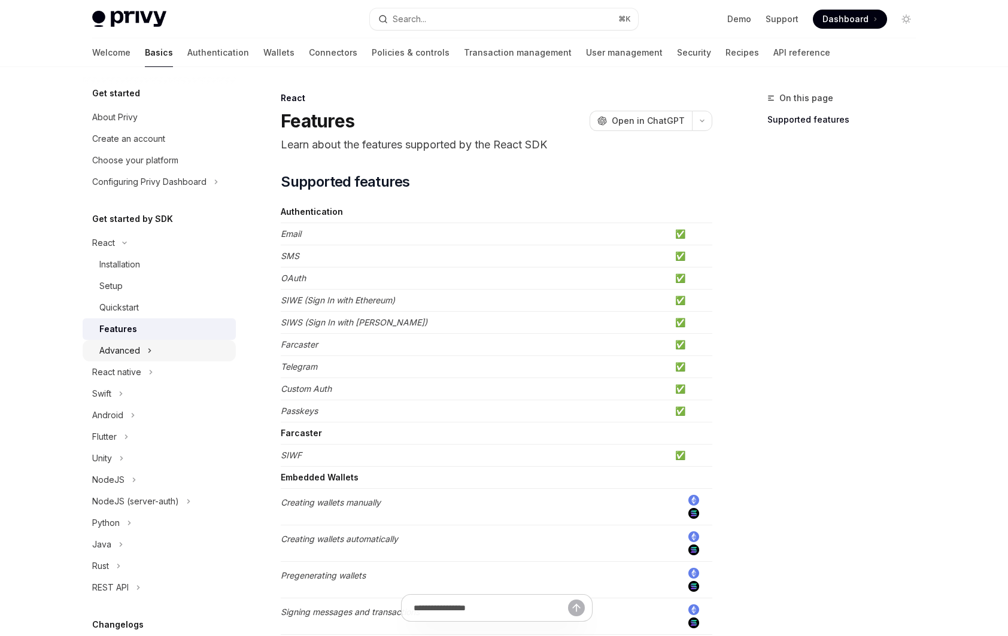
click at [148, 348] on icon "Toggle Advanced section" at bounding box center [149, 350] width 5 height 14
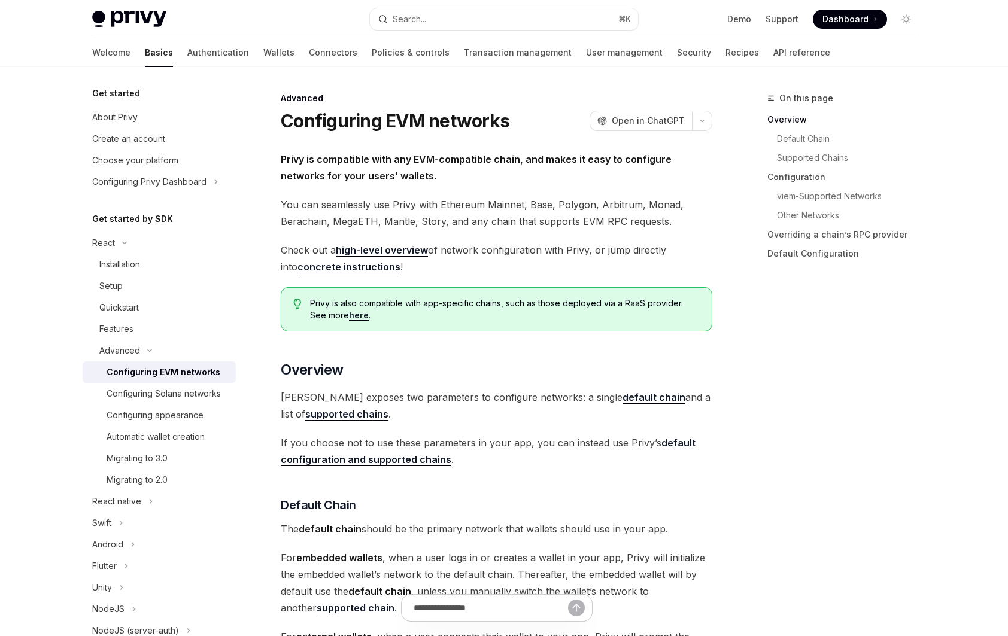
scroll to position [7, 0]
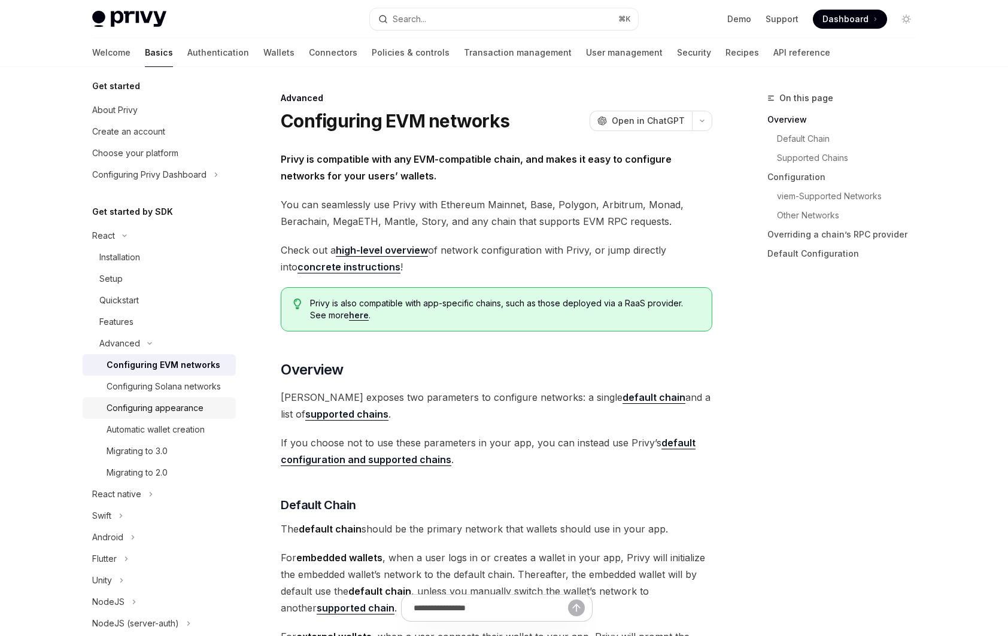
click at [194, 419] on link "Configuring appearance" at bounding box center [159, 408] width 153 height 22
type textarea "*"
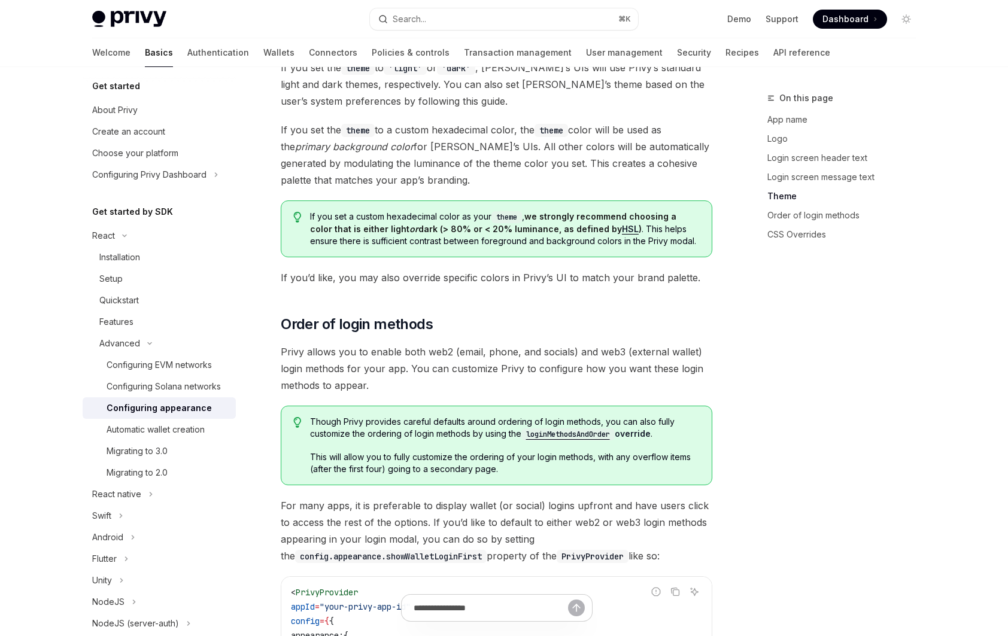
scroll to position [2255, 0]
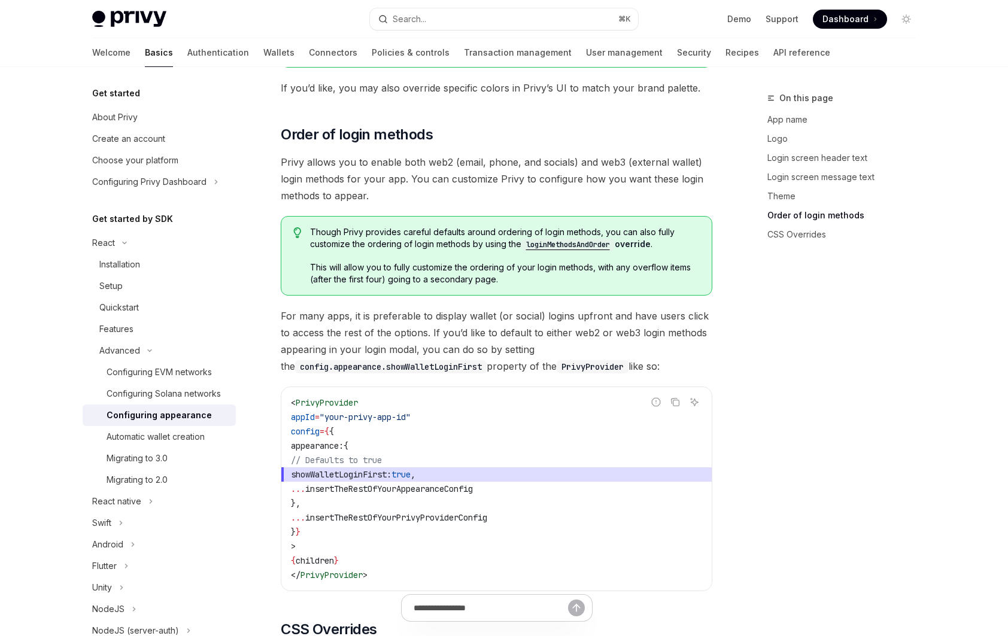
click at [559, 239] on code "loginMethodsAndOrder" at bounding box center [567, 245] width 93 height 12
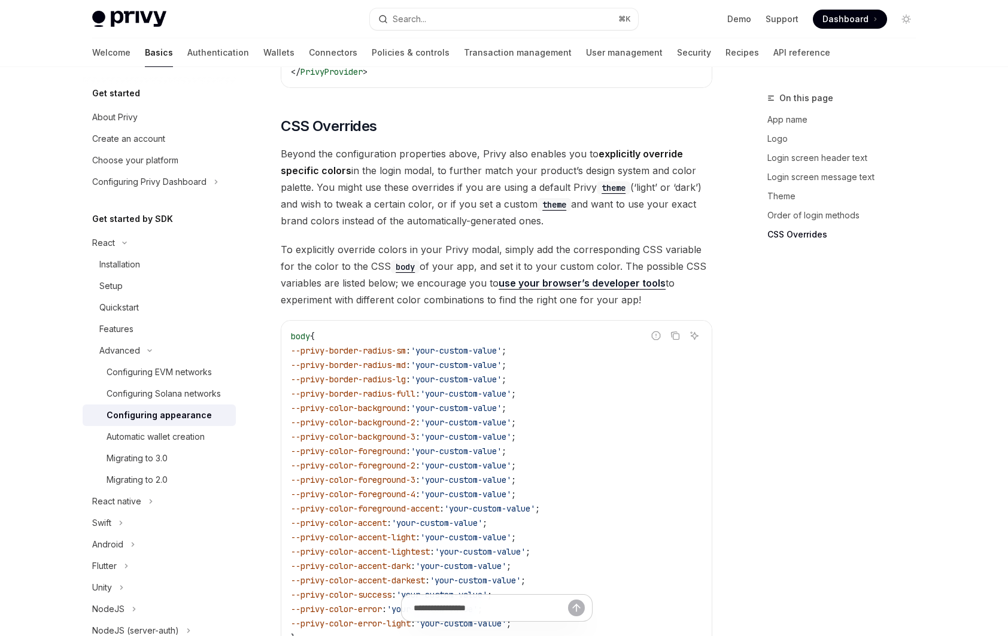
scroll to position [2637, 0]
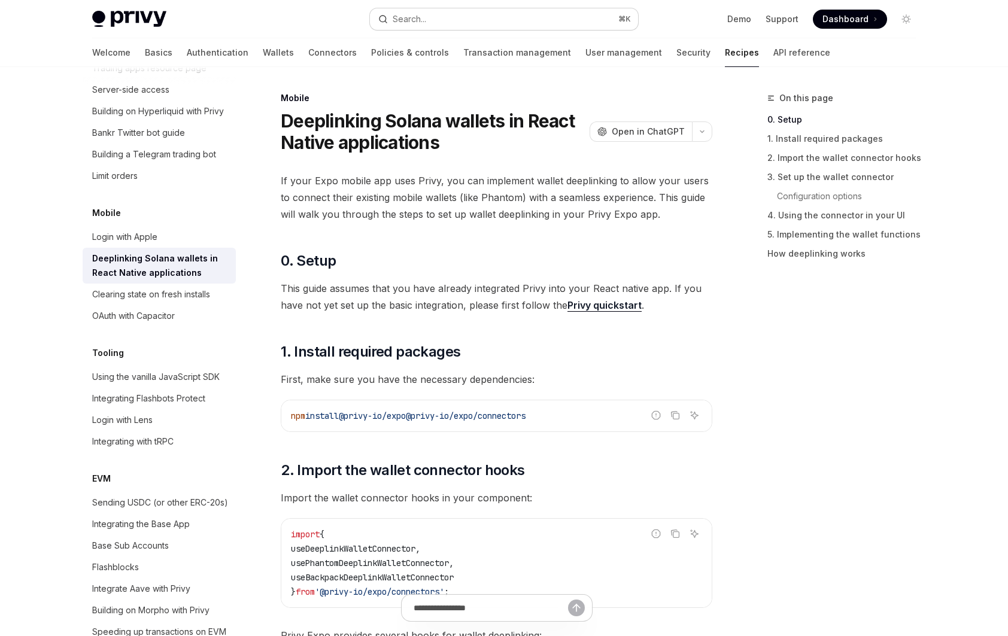
click at [463, 25] on button "Search... ⌘ K" at bounding box center [504, 19] width 268 height 22
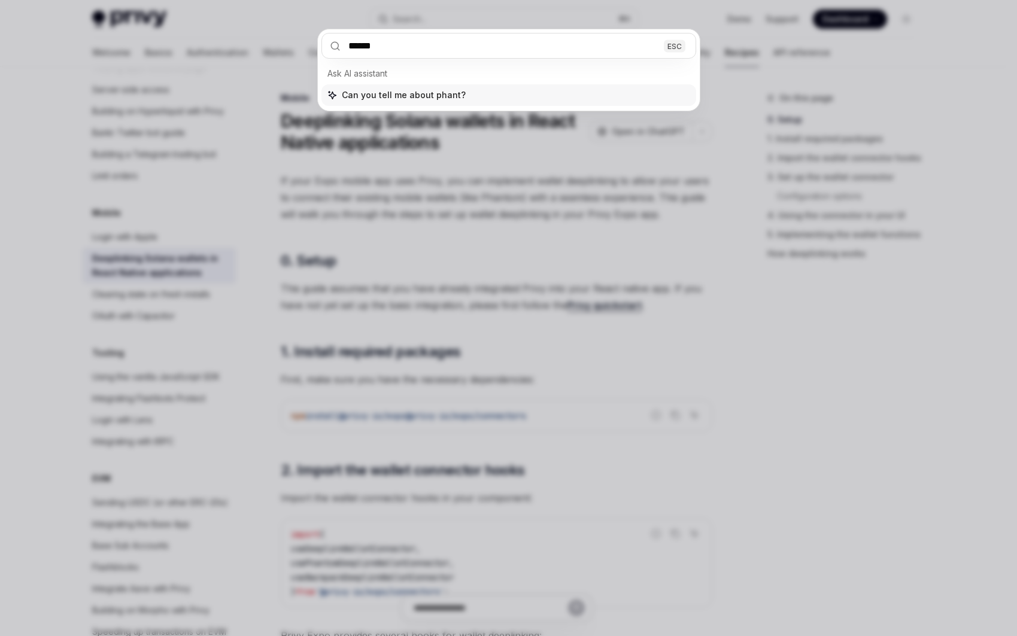
type input "*******"
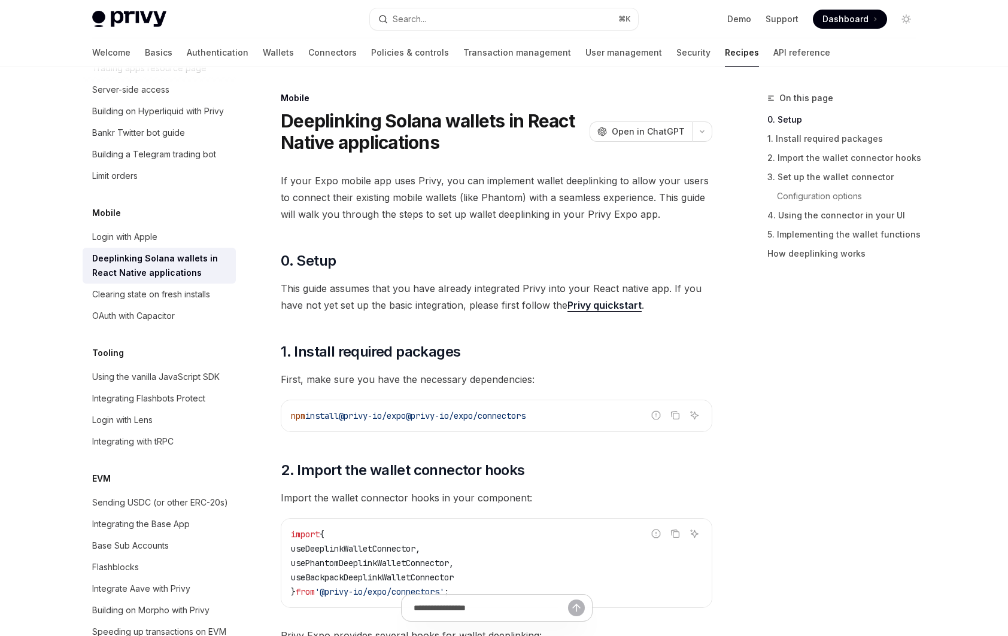
type textarea "*"
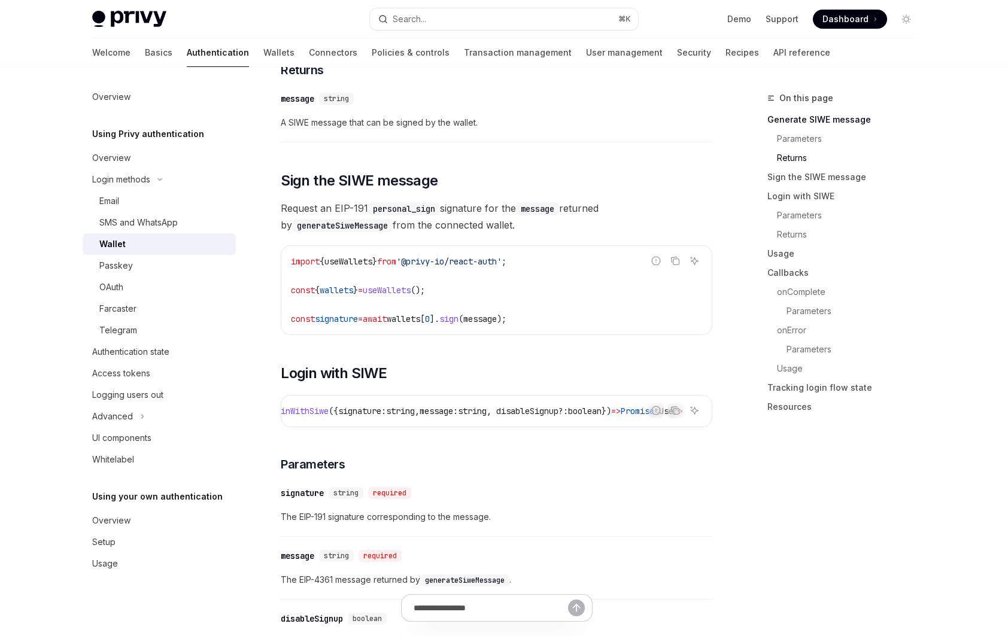
scroll to position [0, 86]
